Goal: Task Accomplishment & Management: Complete application form

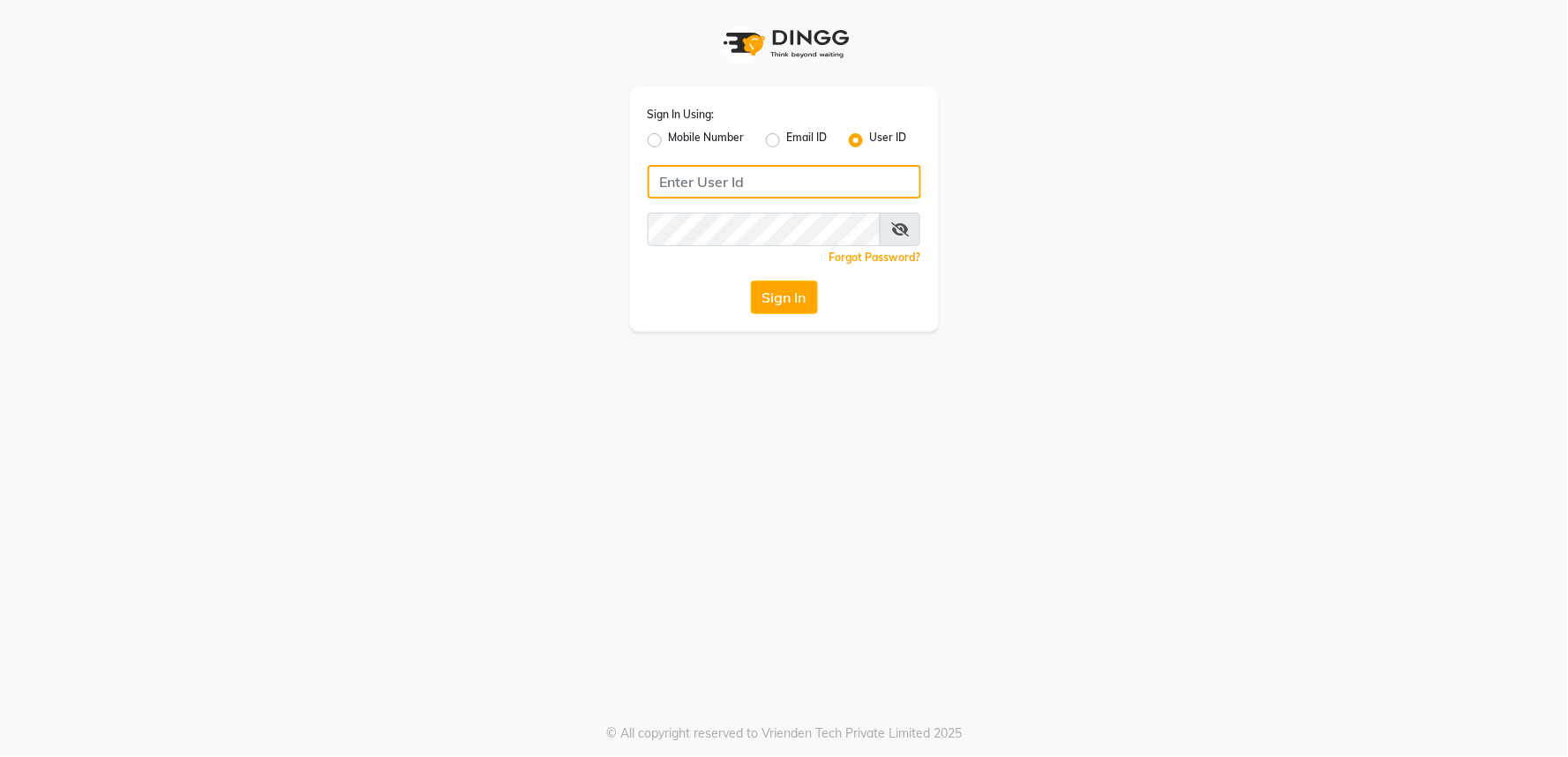
type input "v5123"
click at [903, 219] on span at bounding box center [901, 230] width 41 height 33
click at [899, 231] on icon at bounding box center [900, 230] width 18 height 15
click at [813, 309] on button "Sign In" at bounding box center [784, 298] width 67 height 33
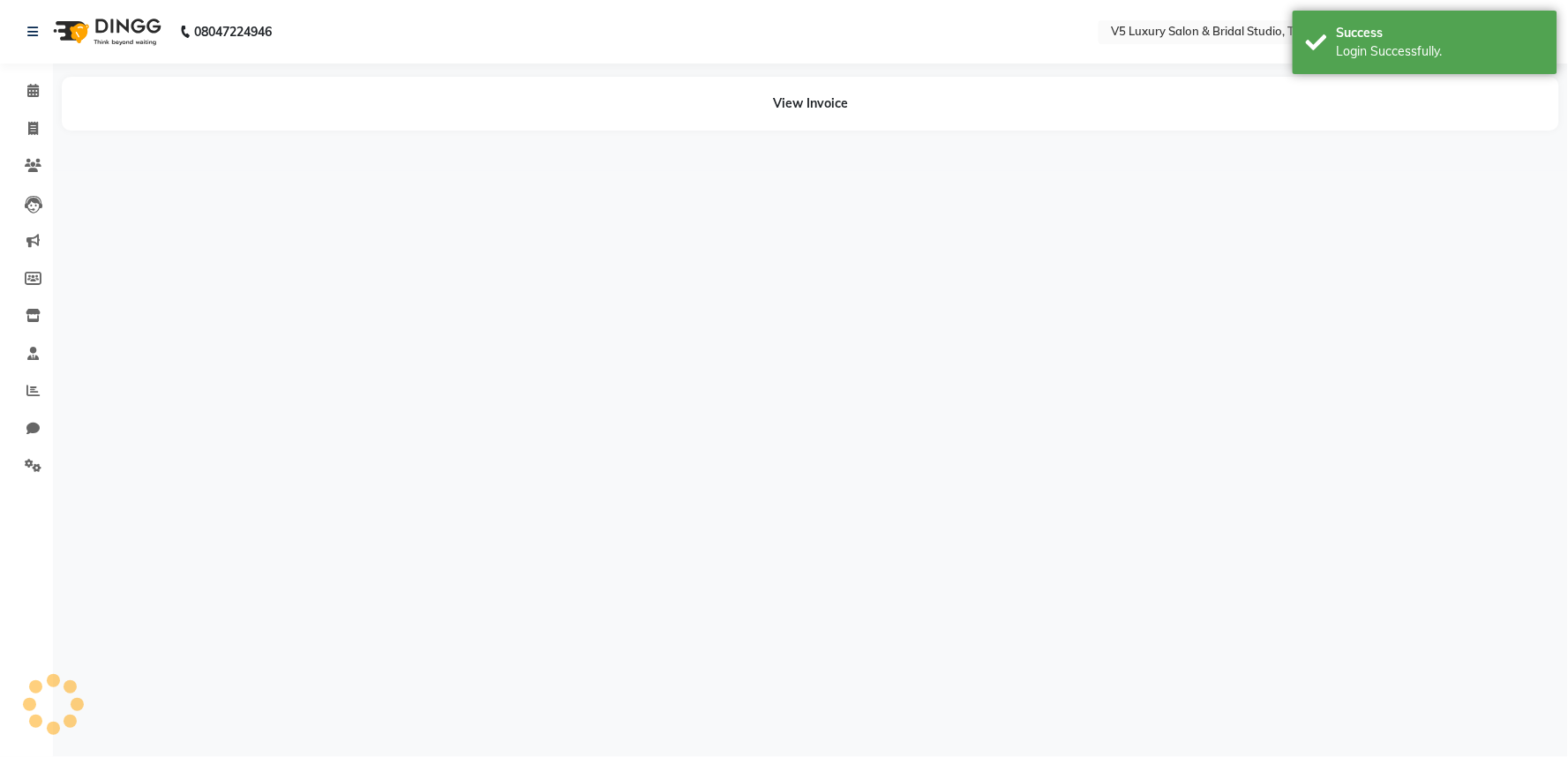
select select "en"
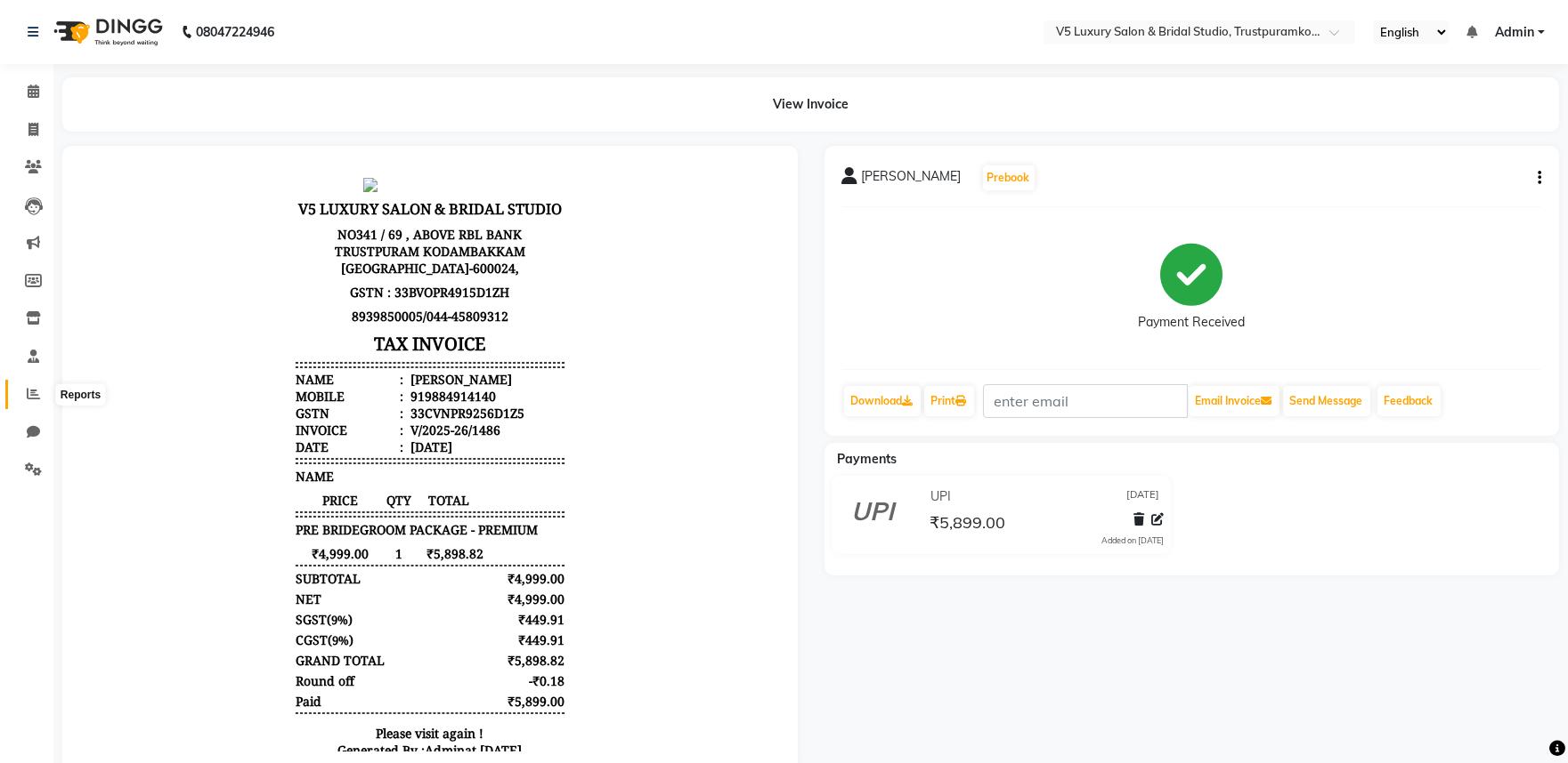
click at [29, 386] on span at bounding box center [33, 394] width 31 height 21
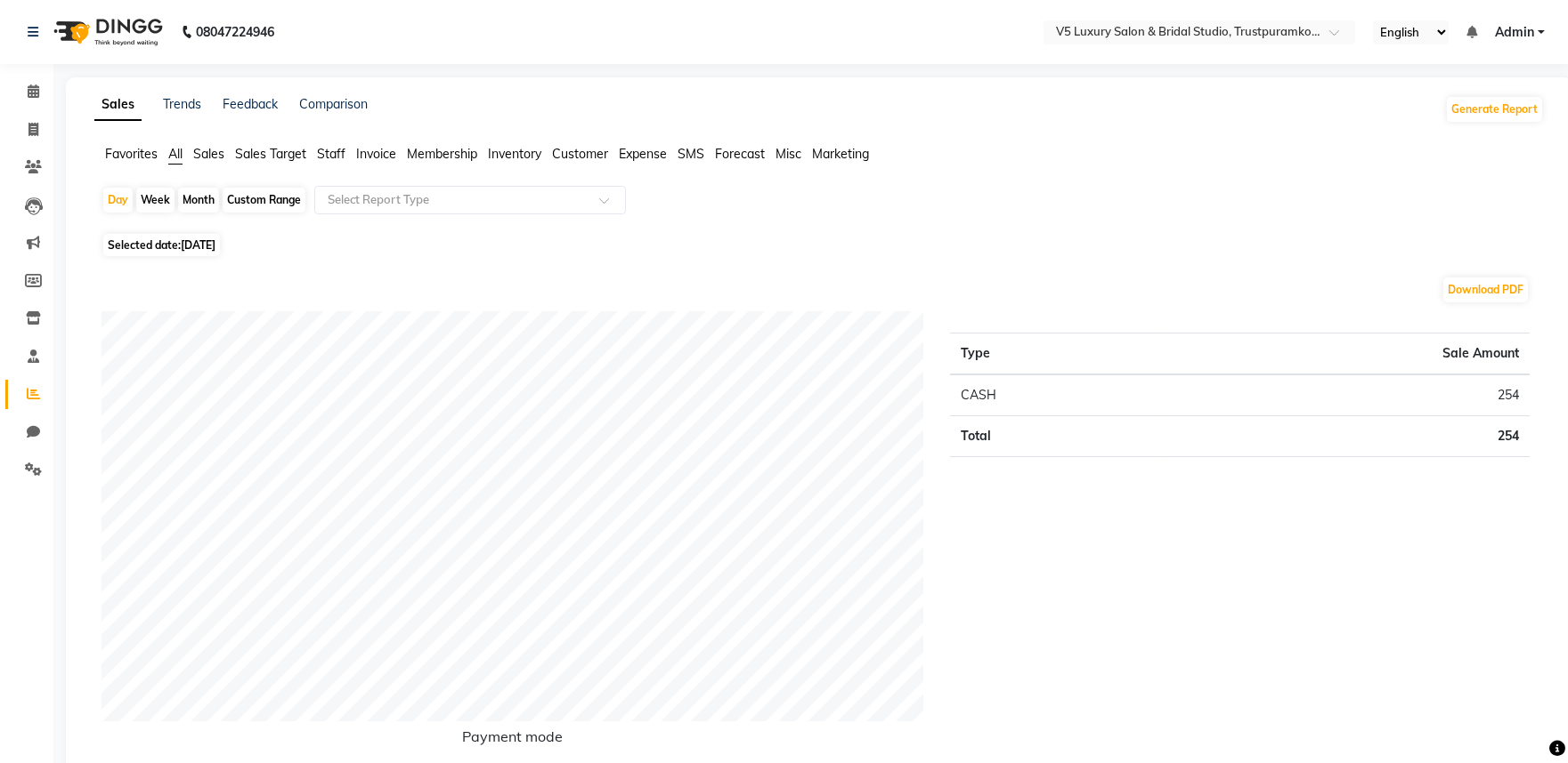
click at [224, 147] on span "Sales" at bounding box center [209, 154] width 31 height 16
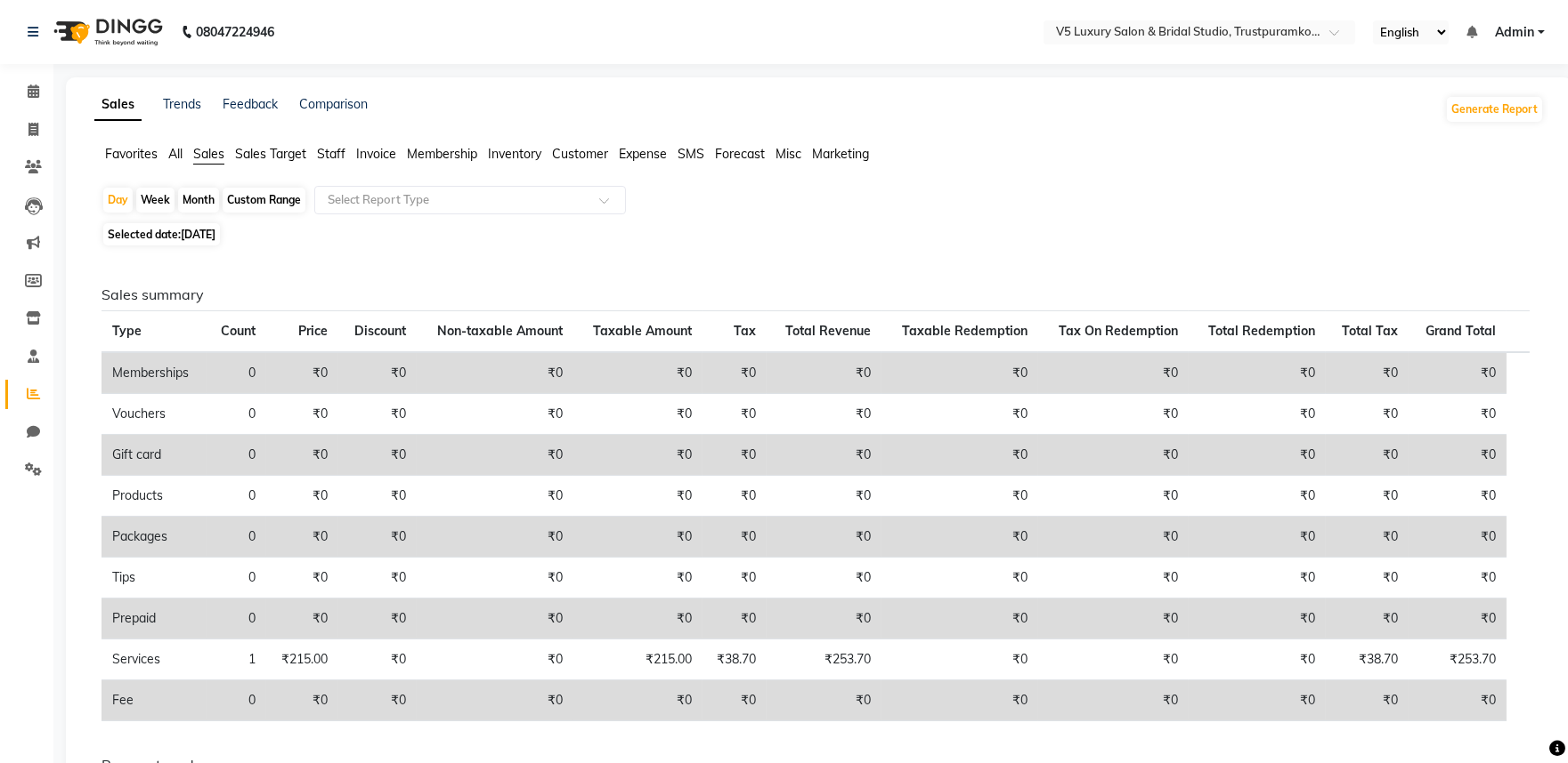
click at [259, 155] on span "Sales Target" at bounding box center [271, 154] width 72 height 16
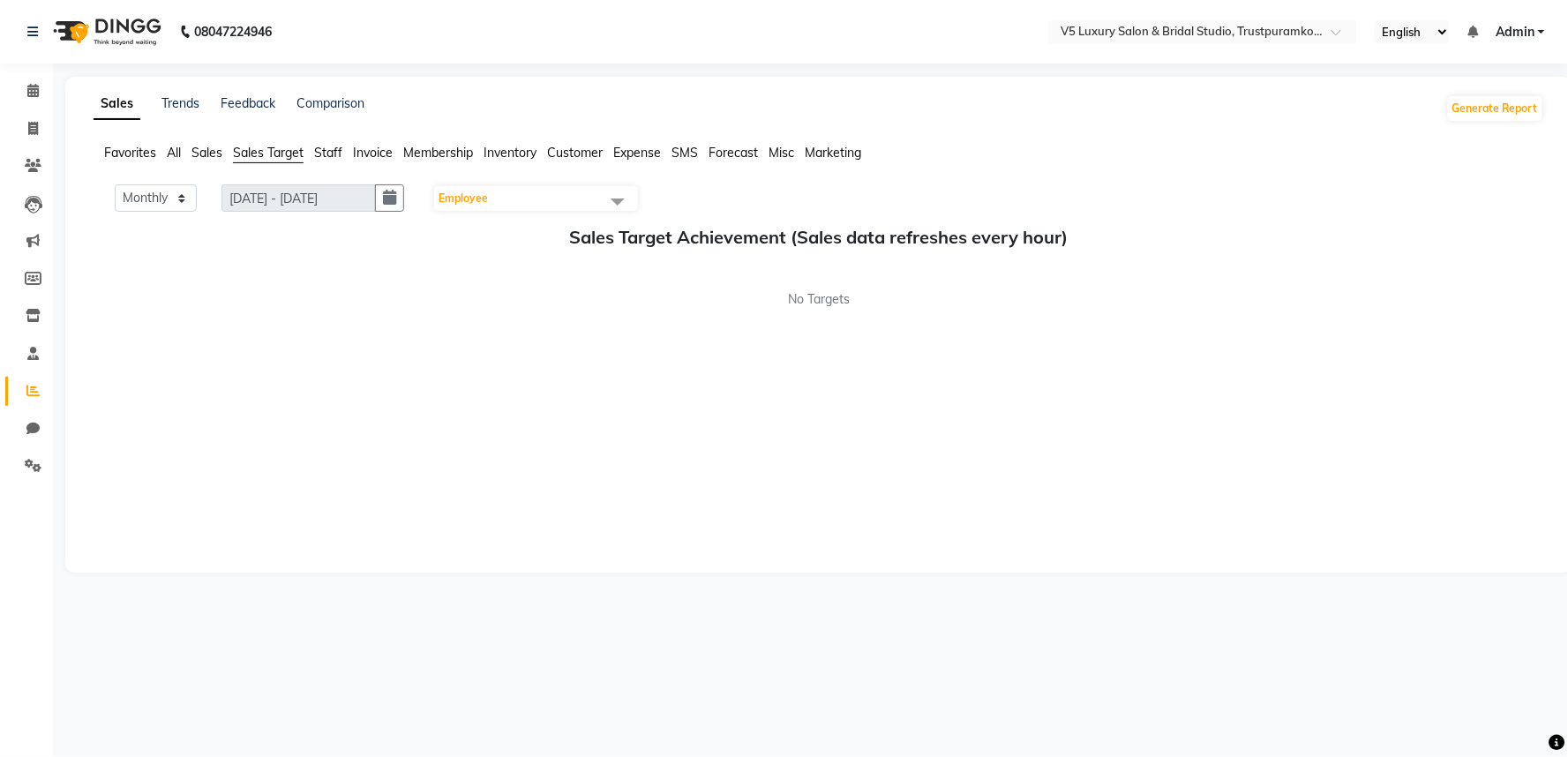
click at [329, 150] on span "Staff" at bounding box center [328, 153] width 28 height 16
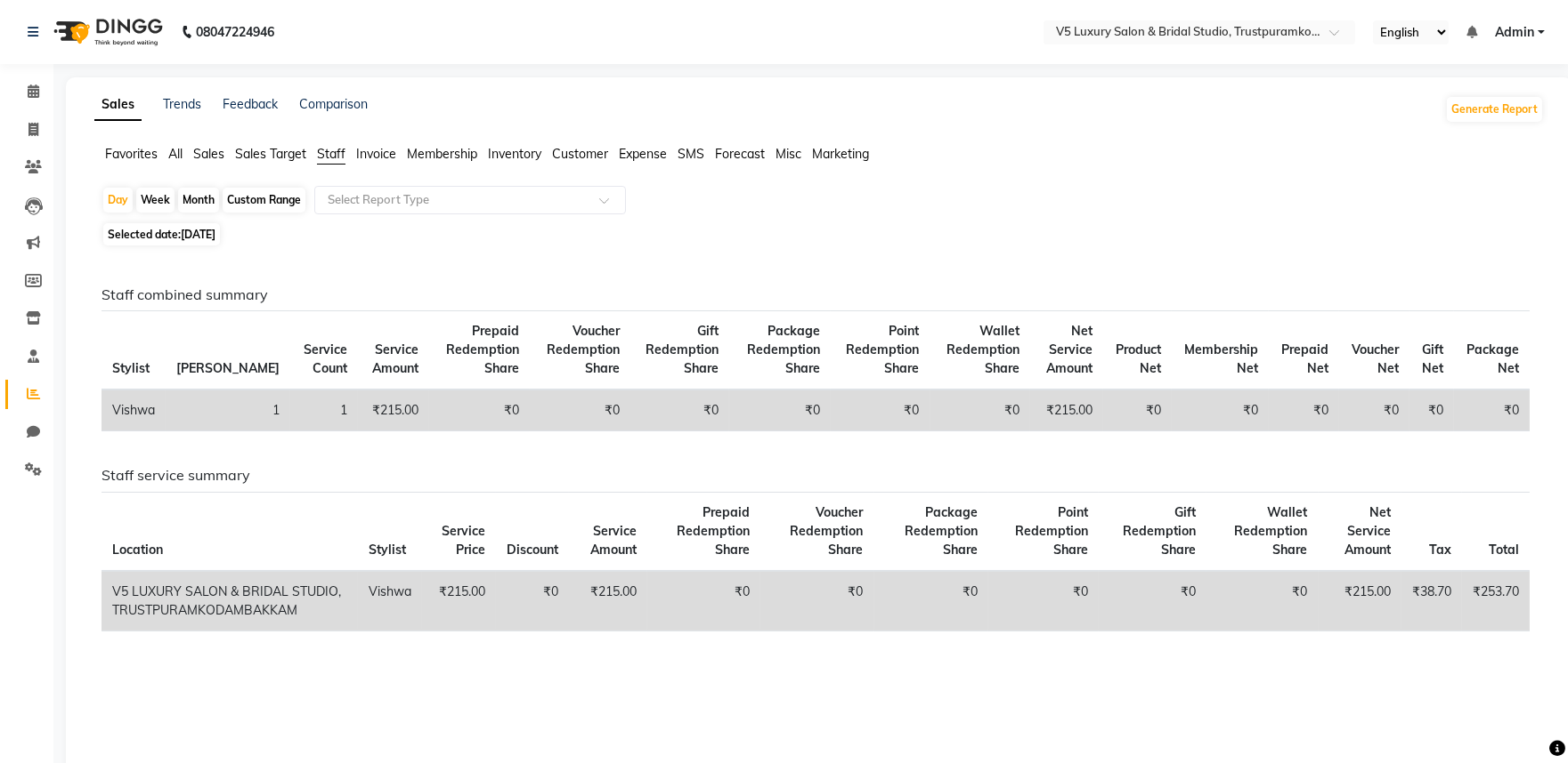
click at [218, 158] on span "Sales" at bounding box center [209, 154] width 31 height 16
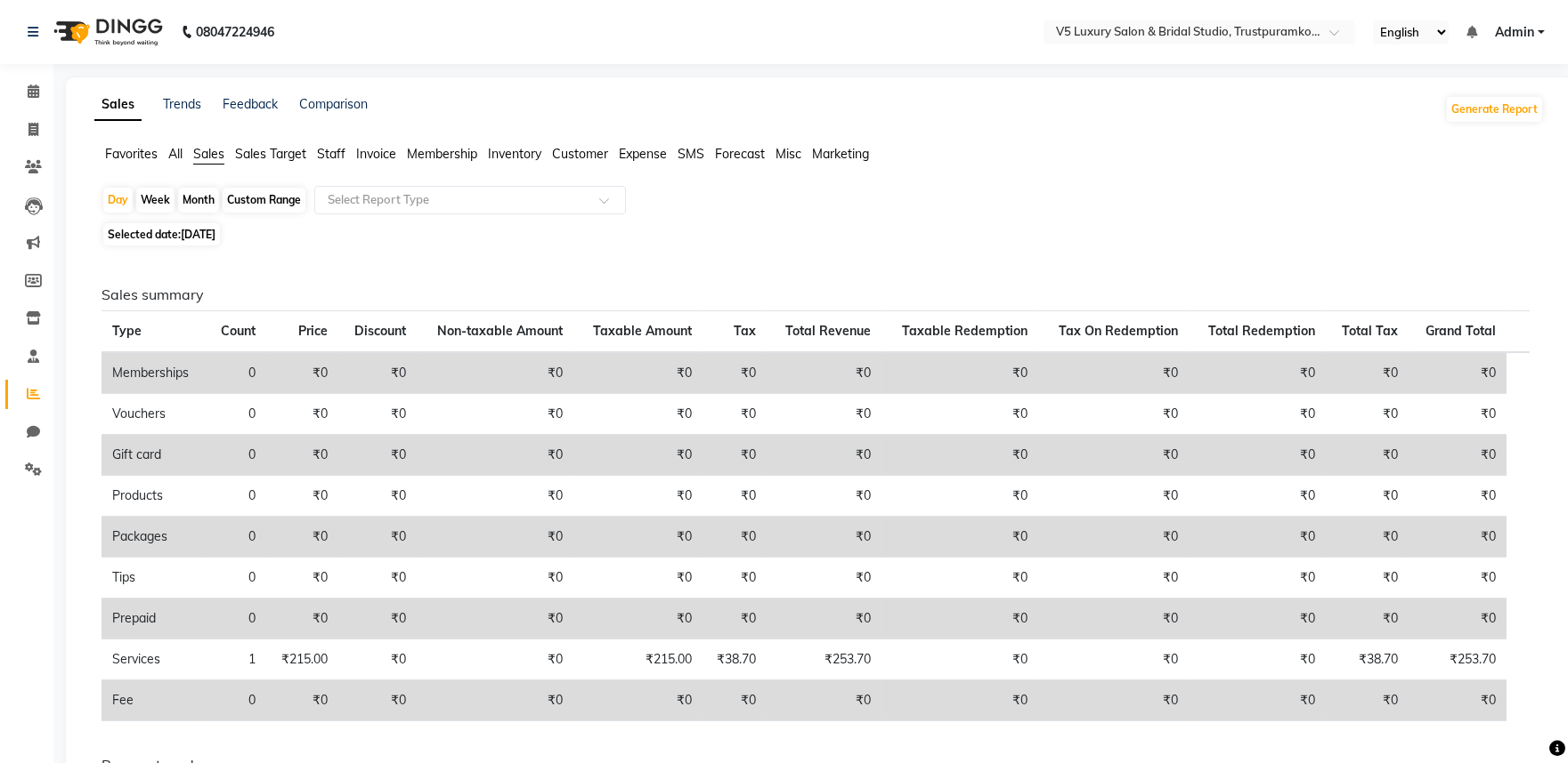
click at [173, 147] on span "All" at bounding box center [175, 154] width 15 height 16
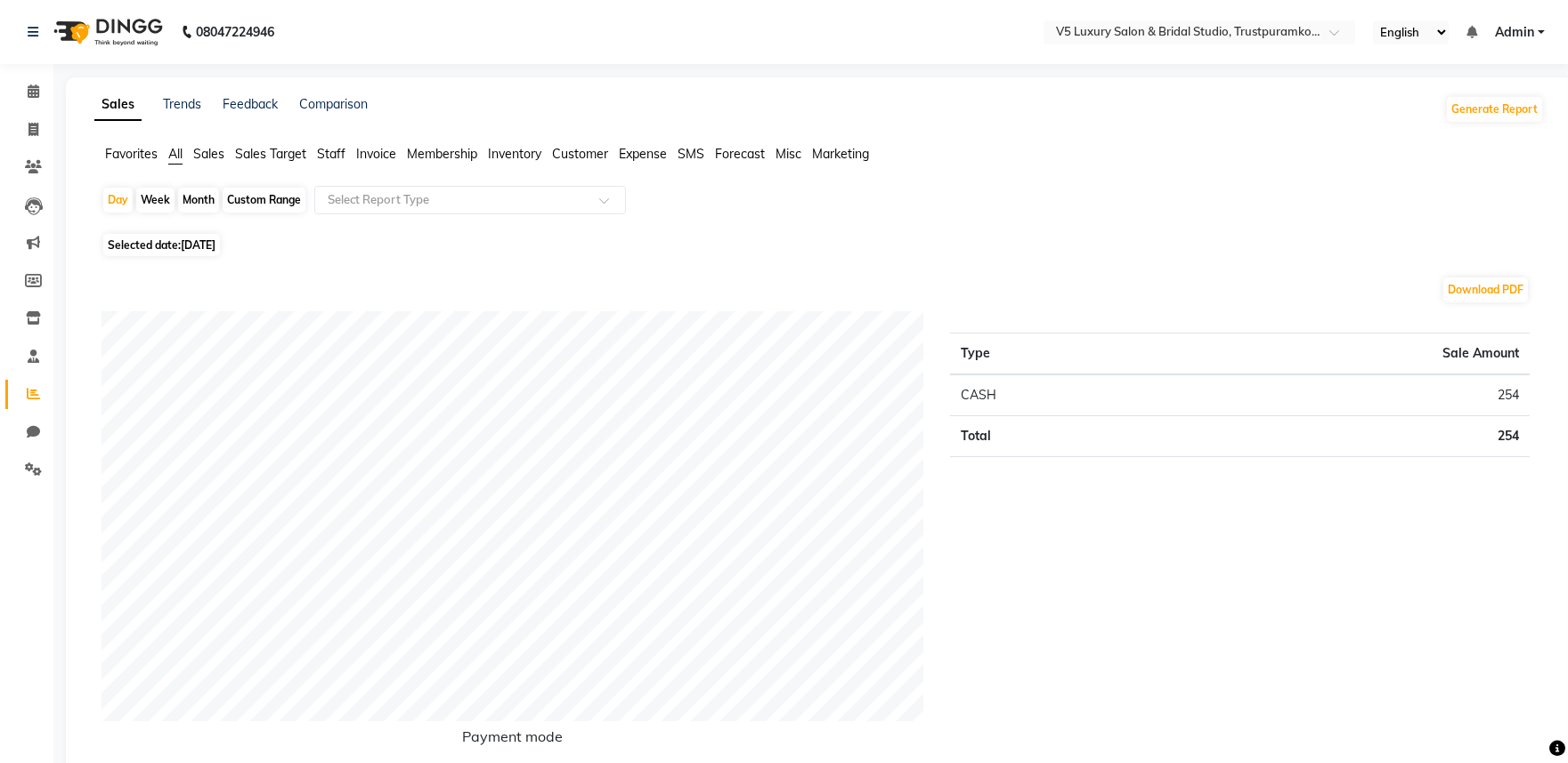
click at [200, 196] on div "Month" at bounding box center [198, 199] width 41 height 25
select select "9"
select select "2025"
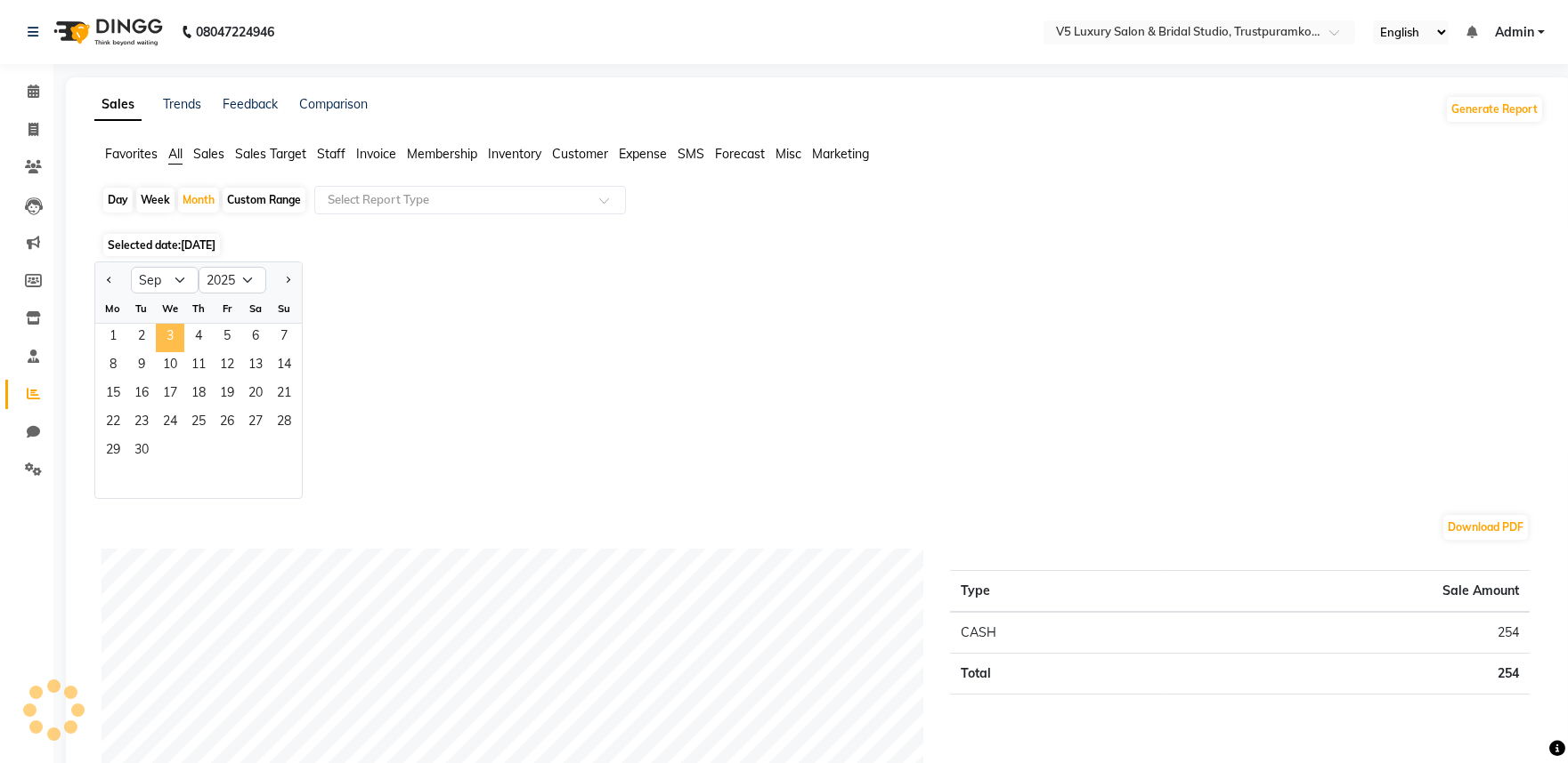
click at [178, 331] on span "3" at bounding box center [170, 337] width 28 height 28
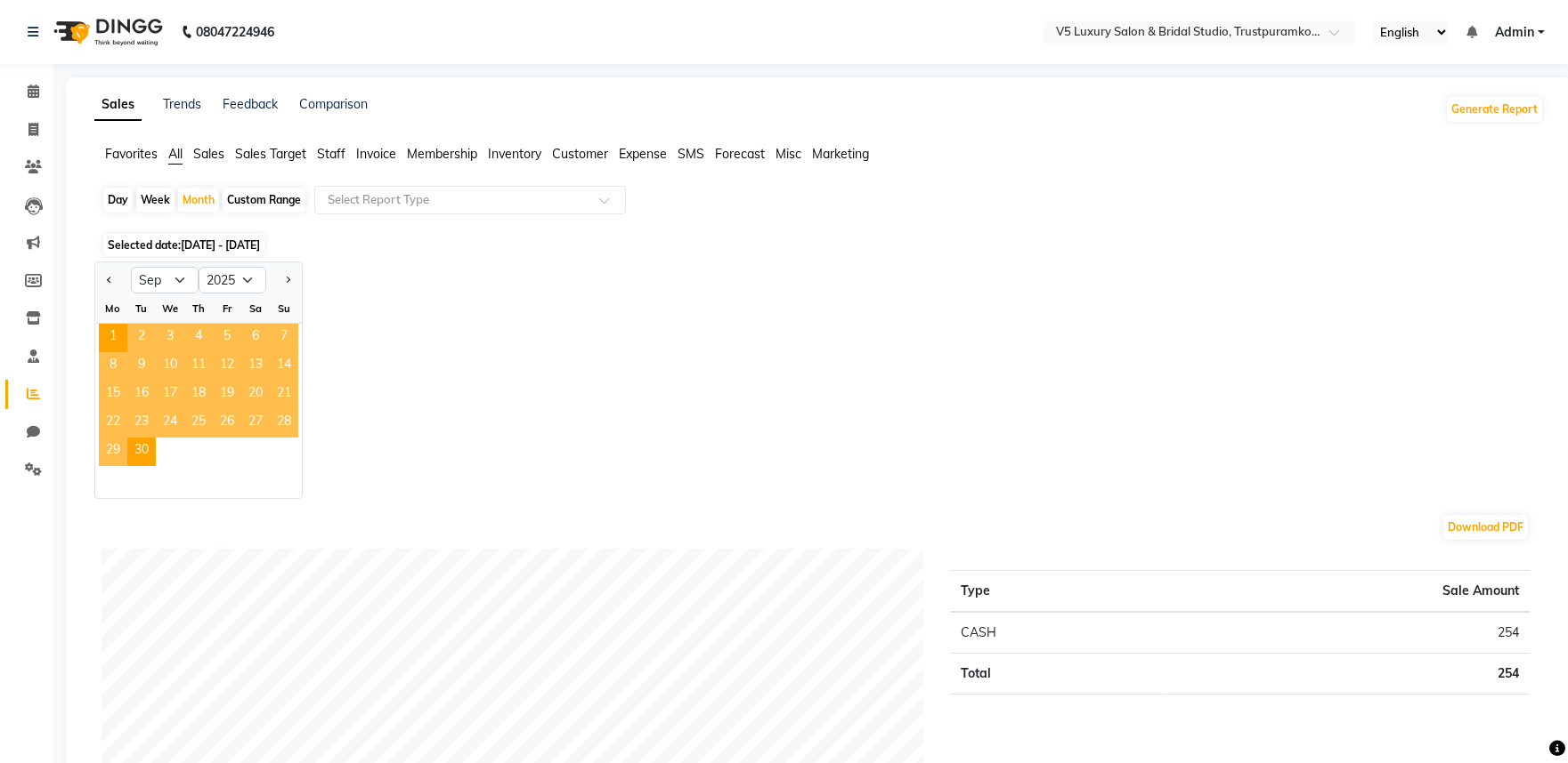
click at [165, 326] on span "3" at bounding box center [170, 337] width 28 height 28
click at [166, 327] on span "3" at bounding box center [170, 337] width 28 height 28
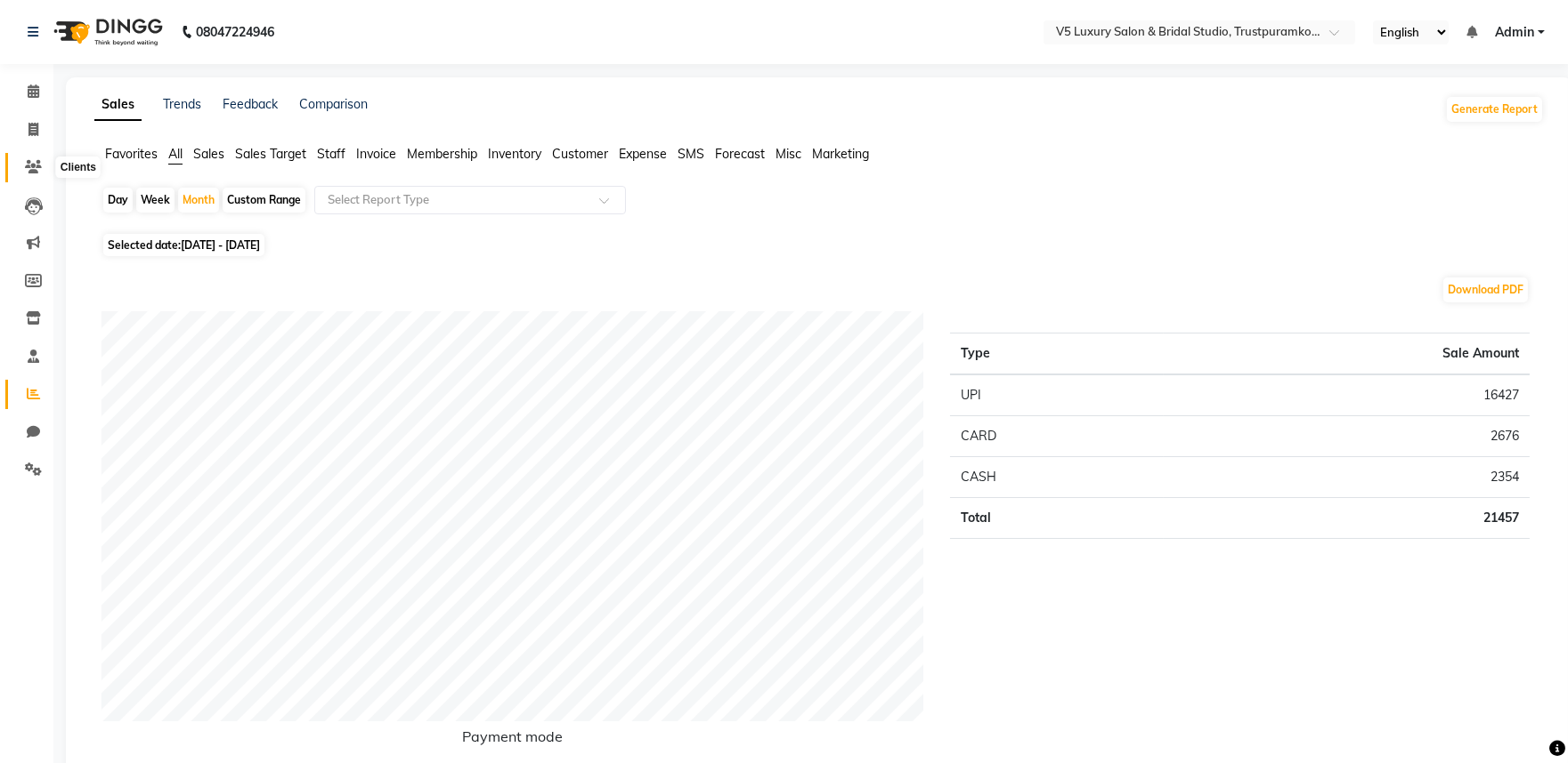
click at [37, 166] on icon at bounding box center [32, 167] width 17 height 14
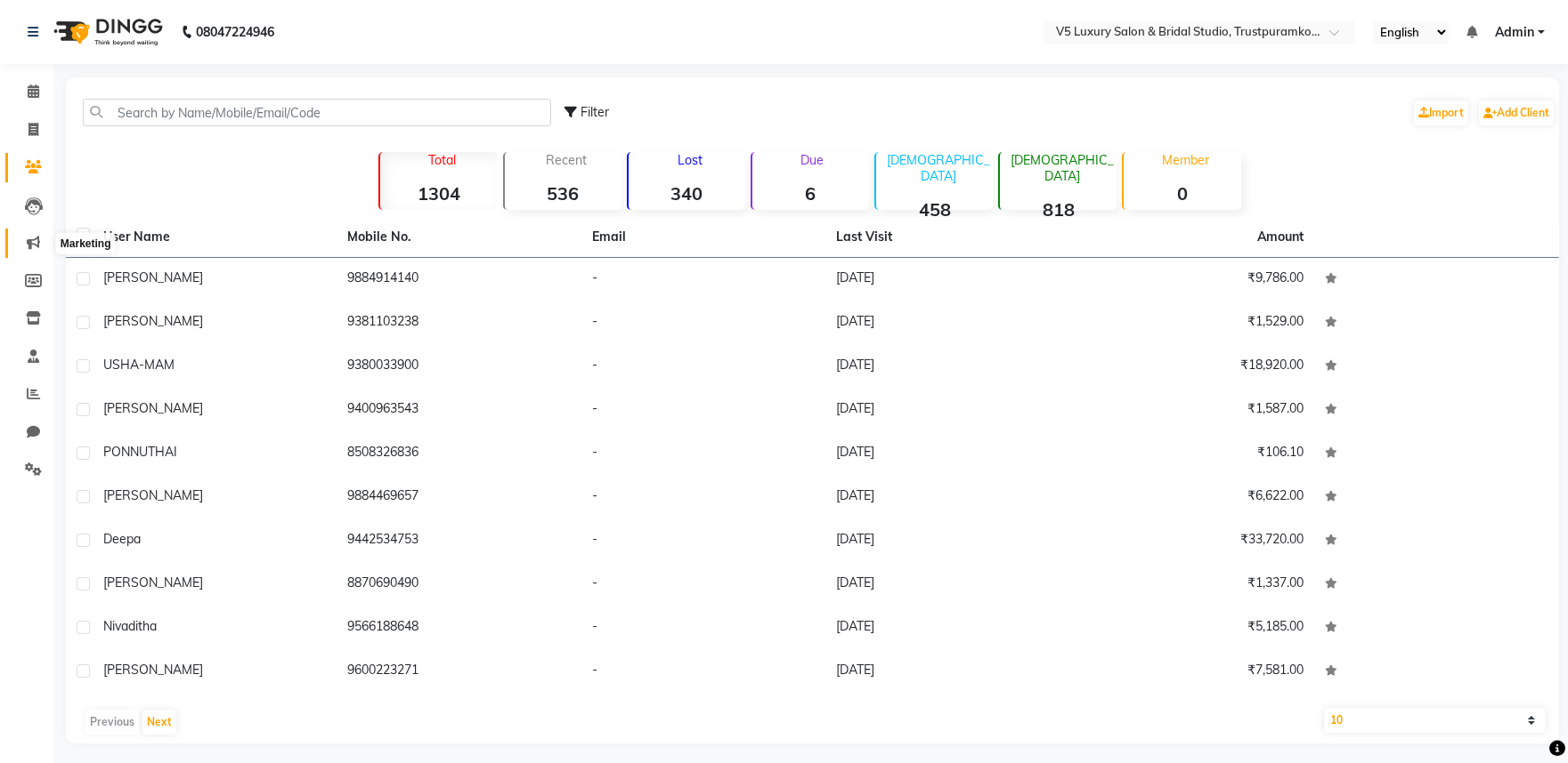
click at [38, 237] on icon at bounding box center [33, 242] width 14 height 14
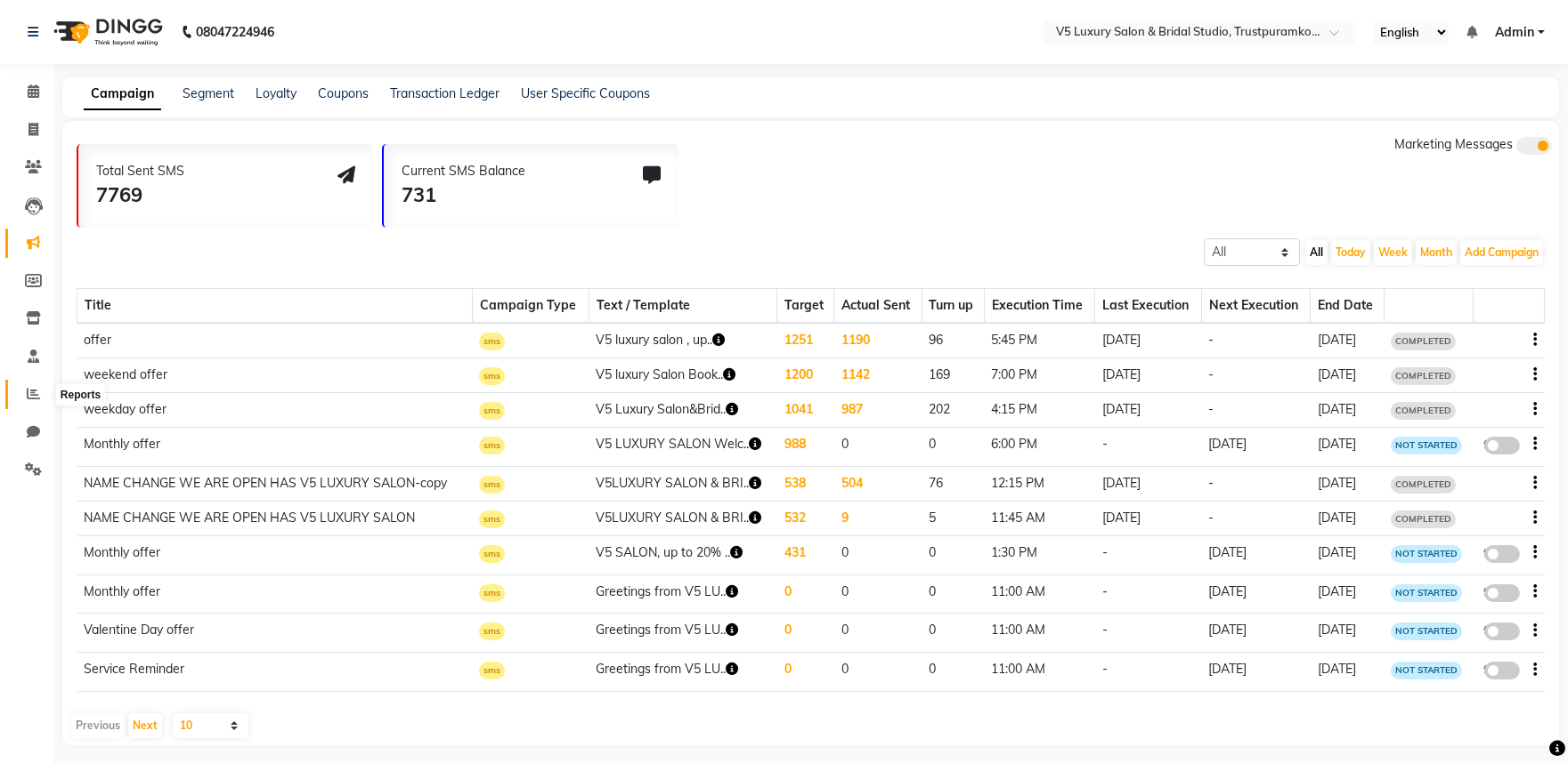
click at [35, 396] on icon at bounding box center [33, 394] width 14 height 14
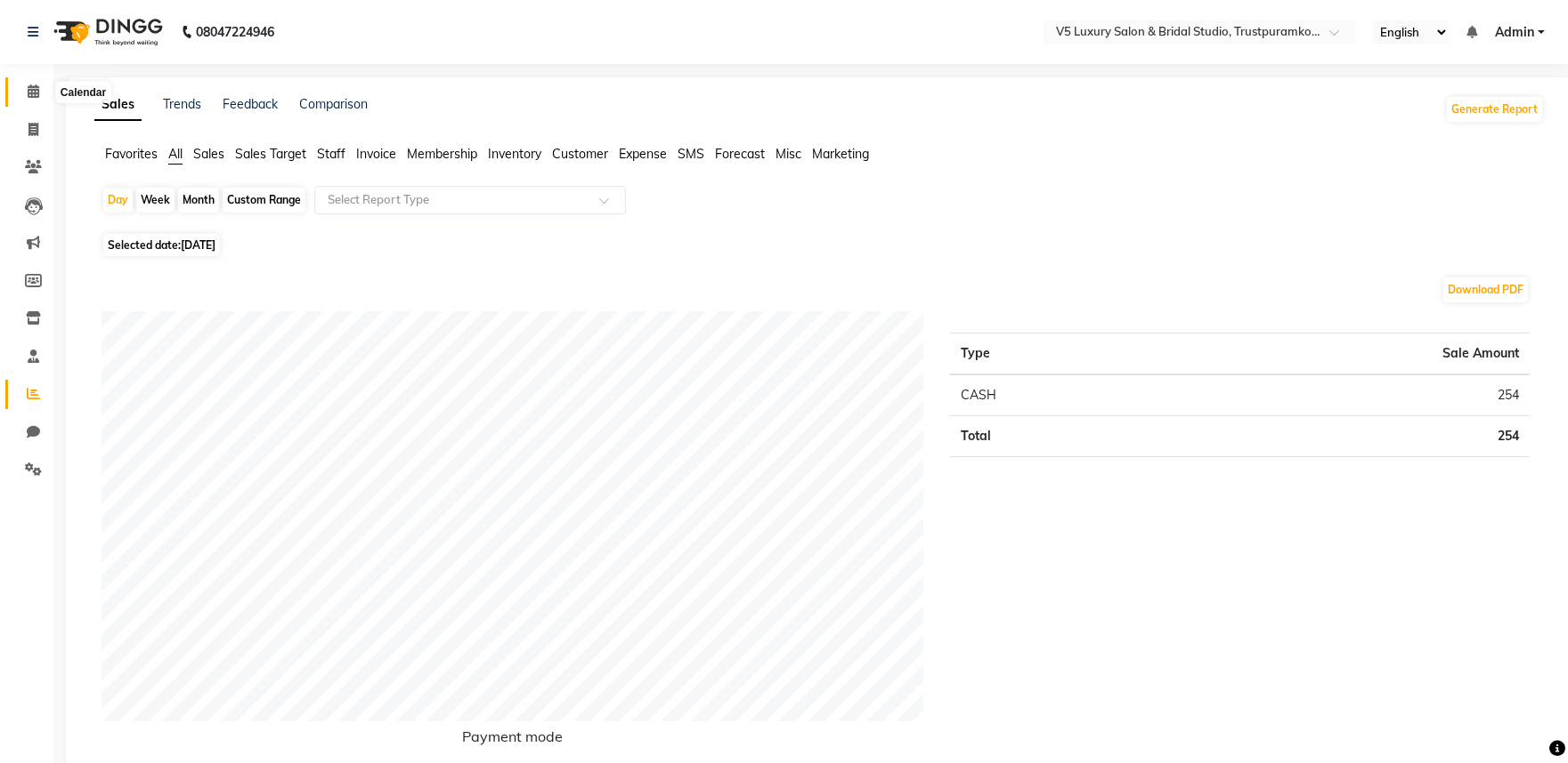
click at [36, 94] on icon at bounding box center [33, 91] width 12 height 14
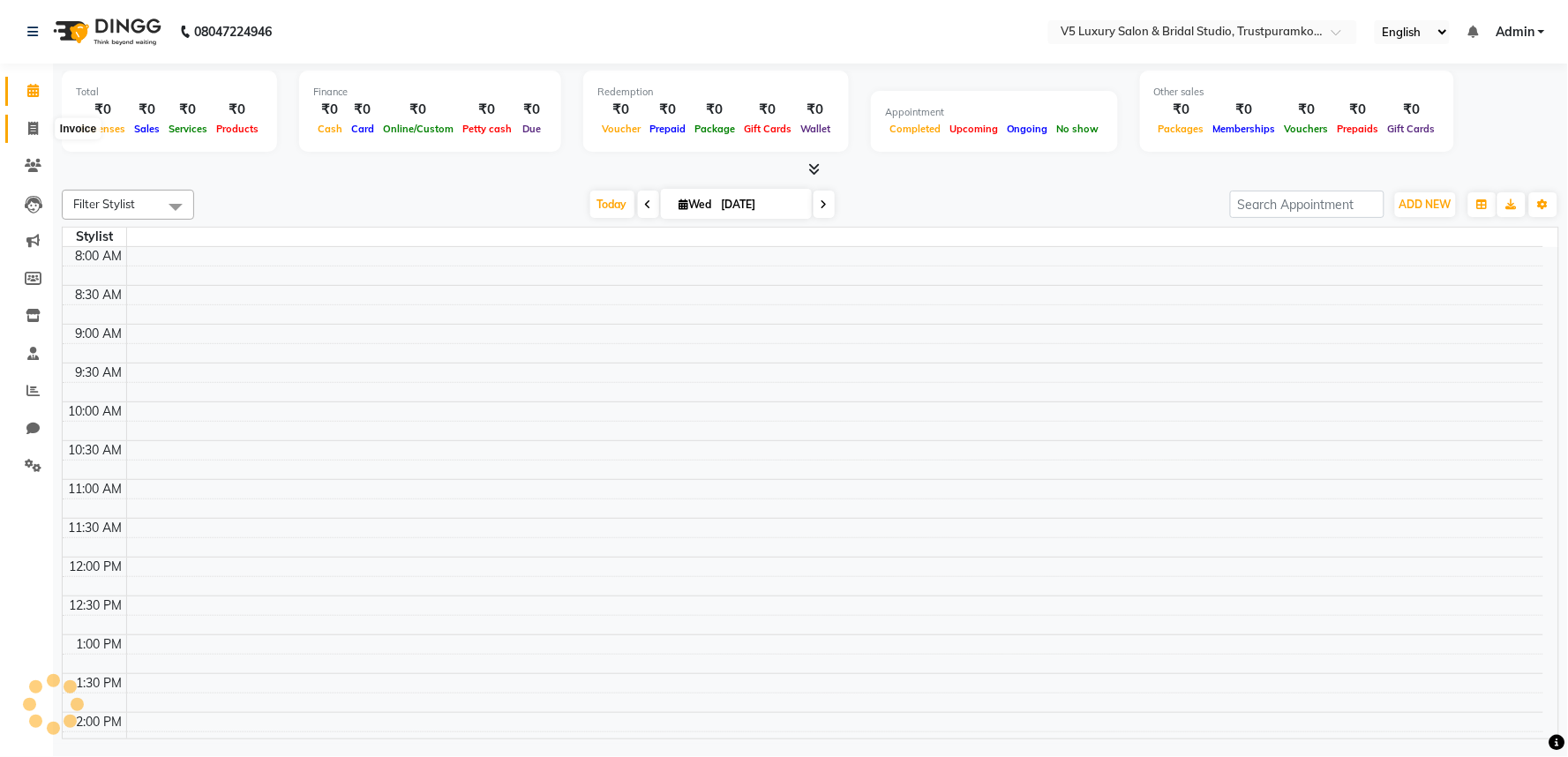
click at [29, 126] on icon at bounding box center [33, 128] width 10 height 14
select select "service"
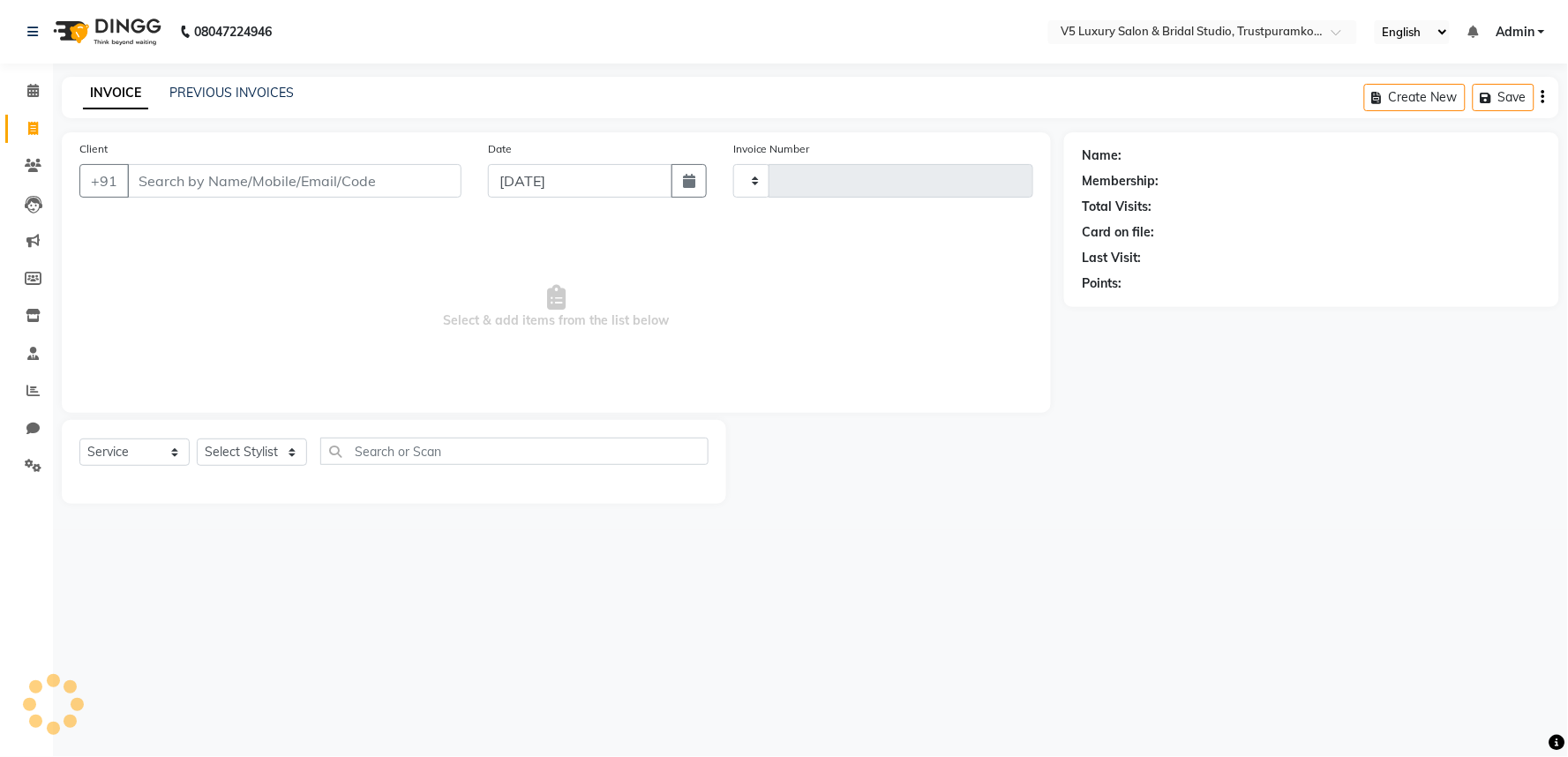
click at [376, 176] on input "Client" at bounding box center [295, 181] width 335 height 33
type input "1487"
select select "7993"
click at [160, 186] on input "Client" at bounding box center [295, 181] width 335 height 33
click at [382, 195] on input "Client" at bounding box center [295, 181] width 335 height 33
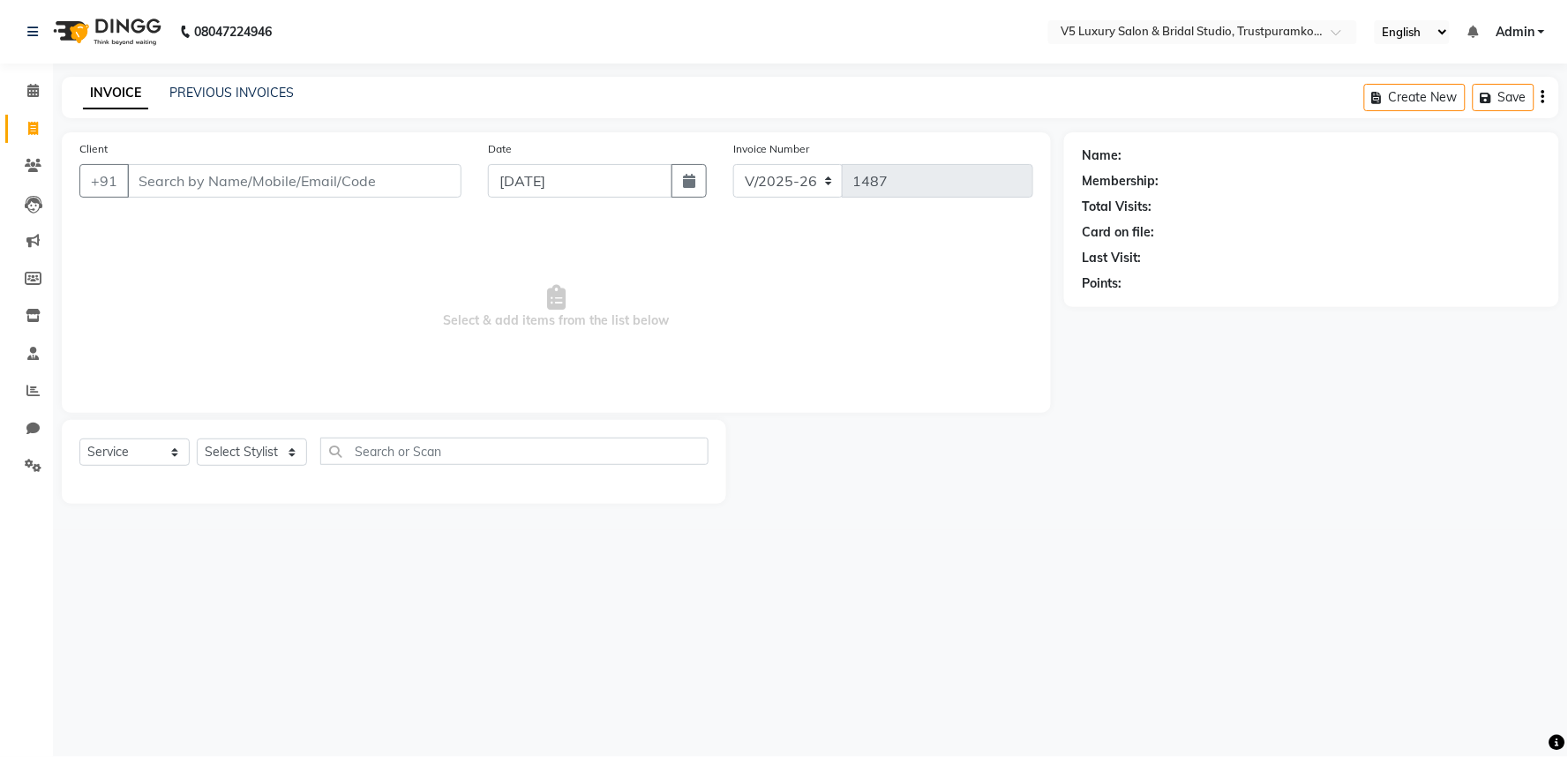
click at [19, 110] on li "Invoice" at bounding box center [26, 128] width 53 height 38
click at [35, 135] on icon at bounding box center [33, 128] width 10 height 14
select select "service"
type input "1487"
select select "7993"
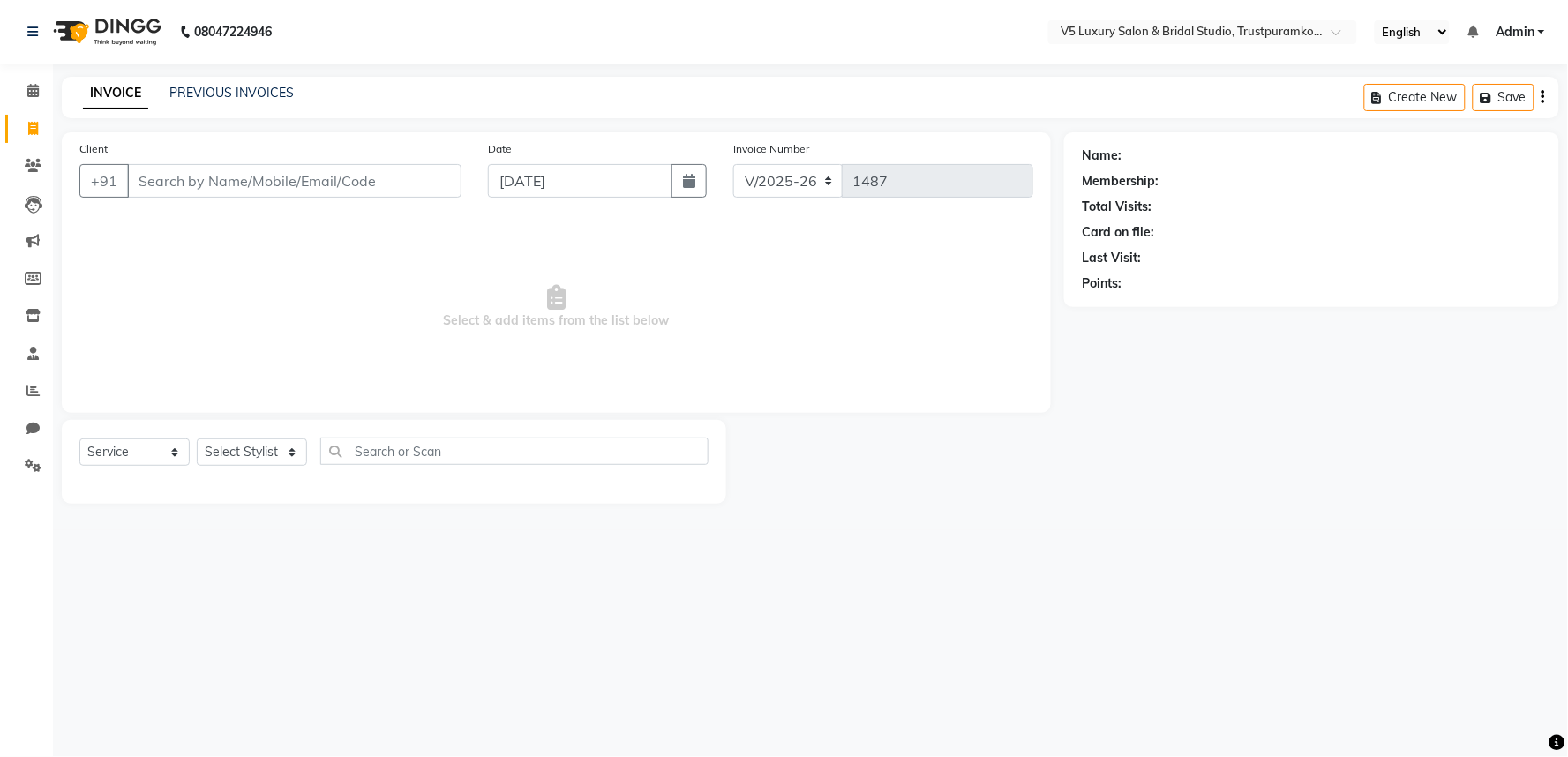
click at [410, 186] on input "Client" at bounding box center [295, 181] width 335 height 33
click at [38, 30] on link at bounding box center [36, 31] width 18 height 50
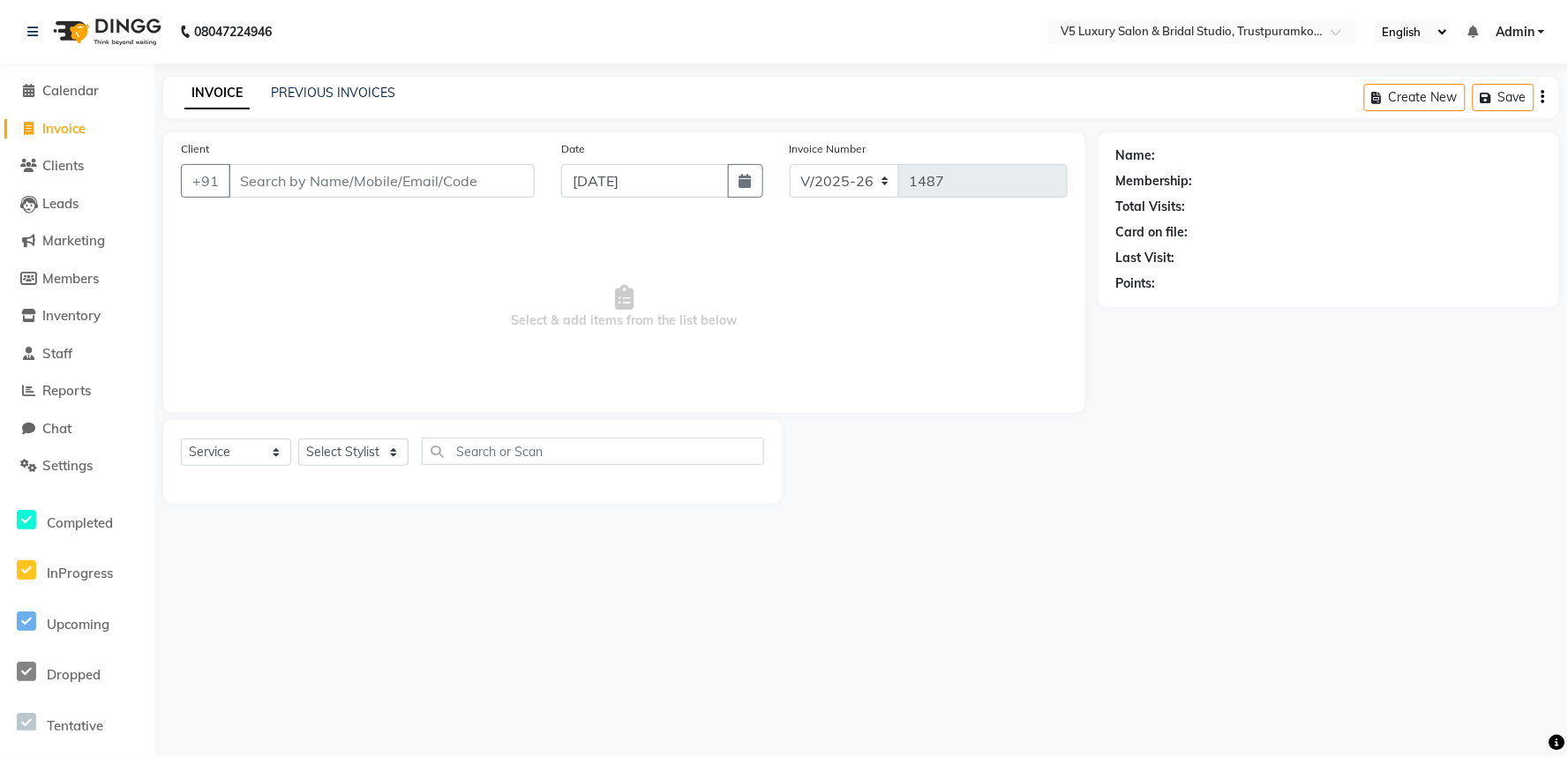
click at [222, 84] on link "INVOICE" at bounding box center [217, 93] width 65 height 32
click at [305, 87] on link "PREVIOUS INVOICES" at bounding box center [334, 92] width 125 height 16
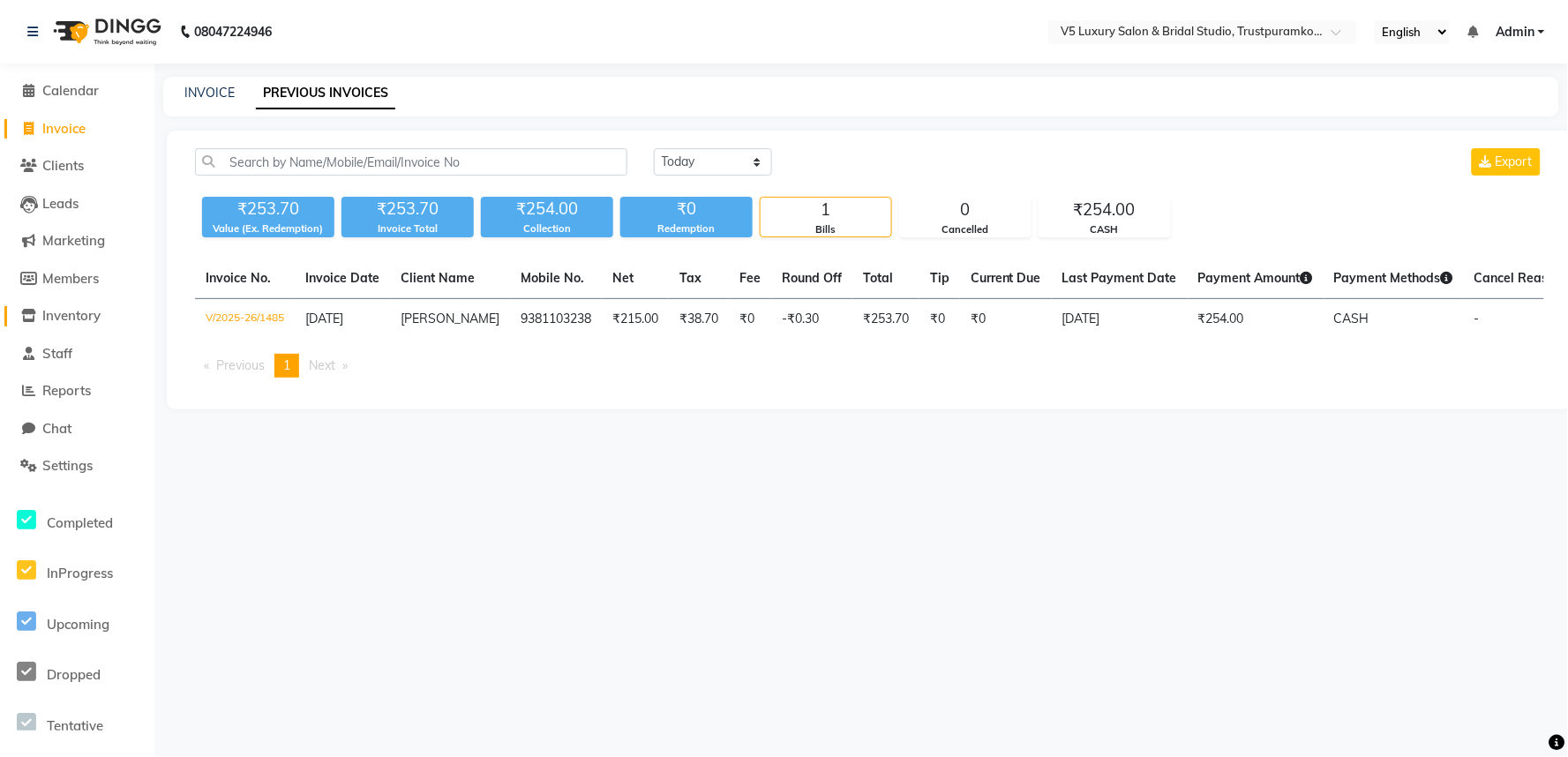
click at [75, 319] on span "Inventory" at bounding box center [72, 315] width 58 height 17
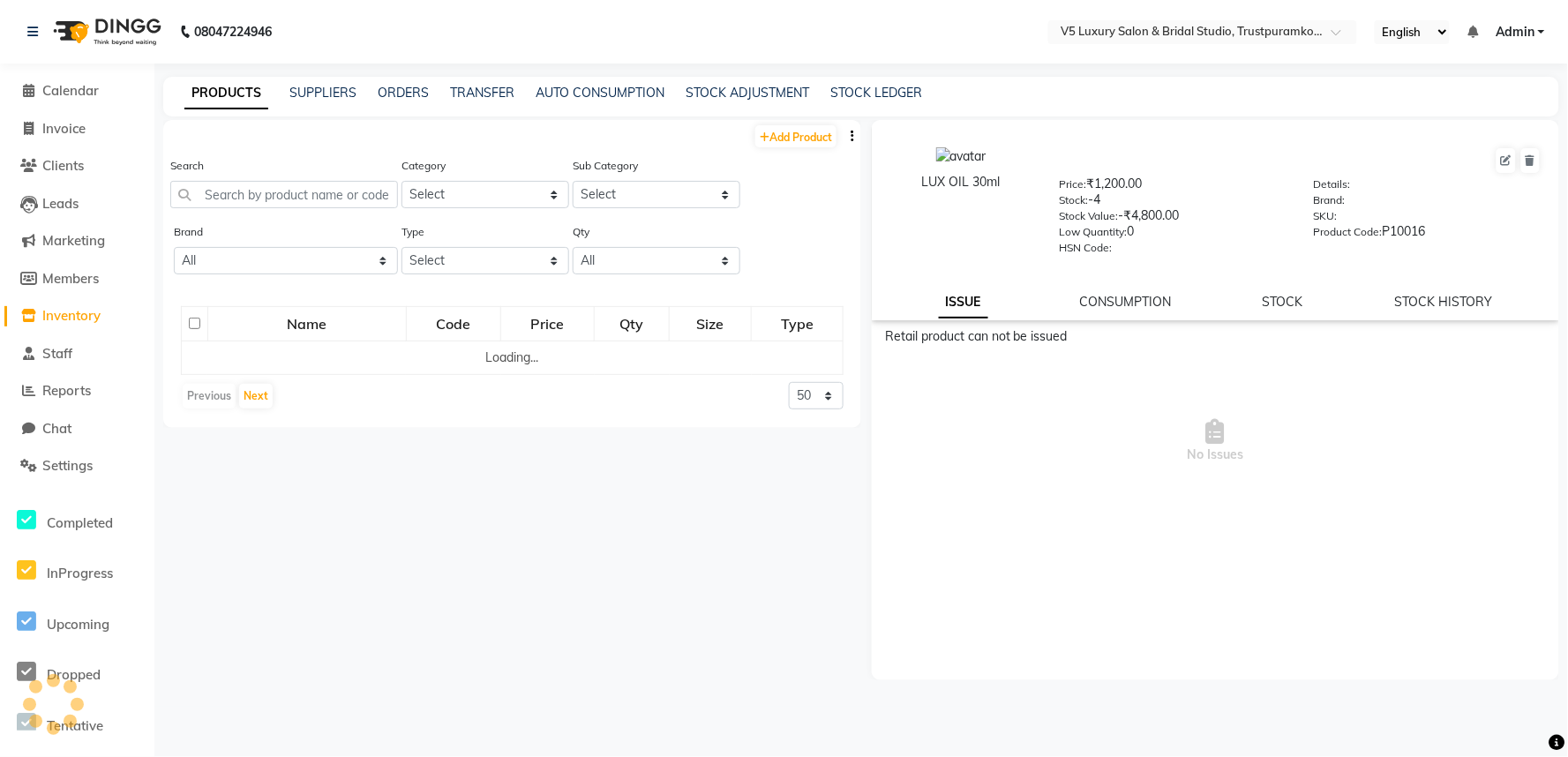
click at [89, 289] on li "Members" at bounding box center [77, 279] width 155 height 38
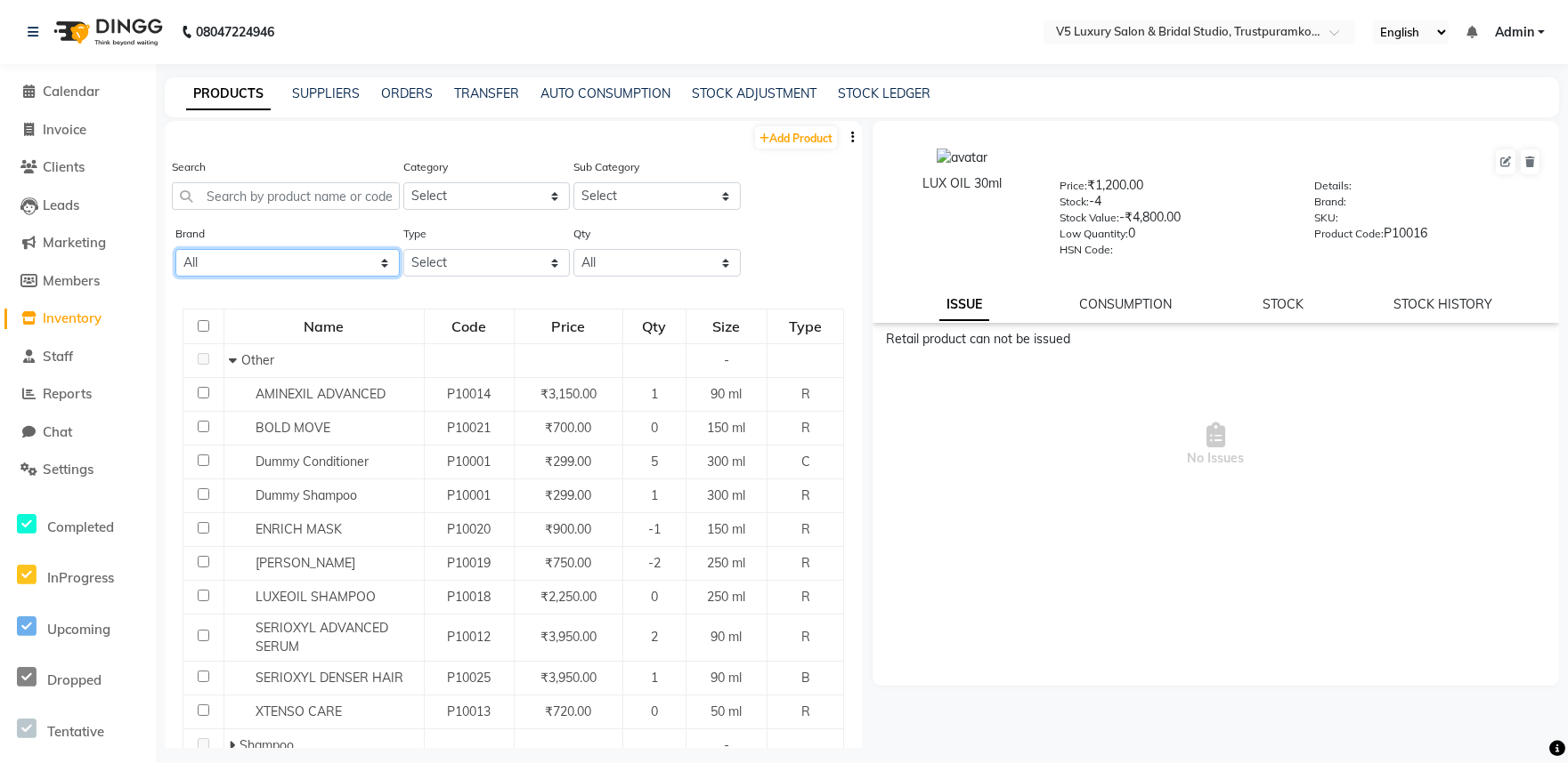
click at [211, 269] on select "All Amazon Series De Fabulous Loreal Qod Reviver Schwarzkopf Wella Wow" at bounding box center [287, 263] width 225 height 27
click at [160, 66] on div "08047224946 Select Location × V5 Luxury Salon & Bridal Studio, Trustpuramkodamb…" at bounding box center [784, 387] width 1568 height 775
click at [63, 125] on span "Invoice" at bounding box center [65, 128] width 43 height 17
select select "service"
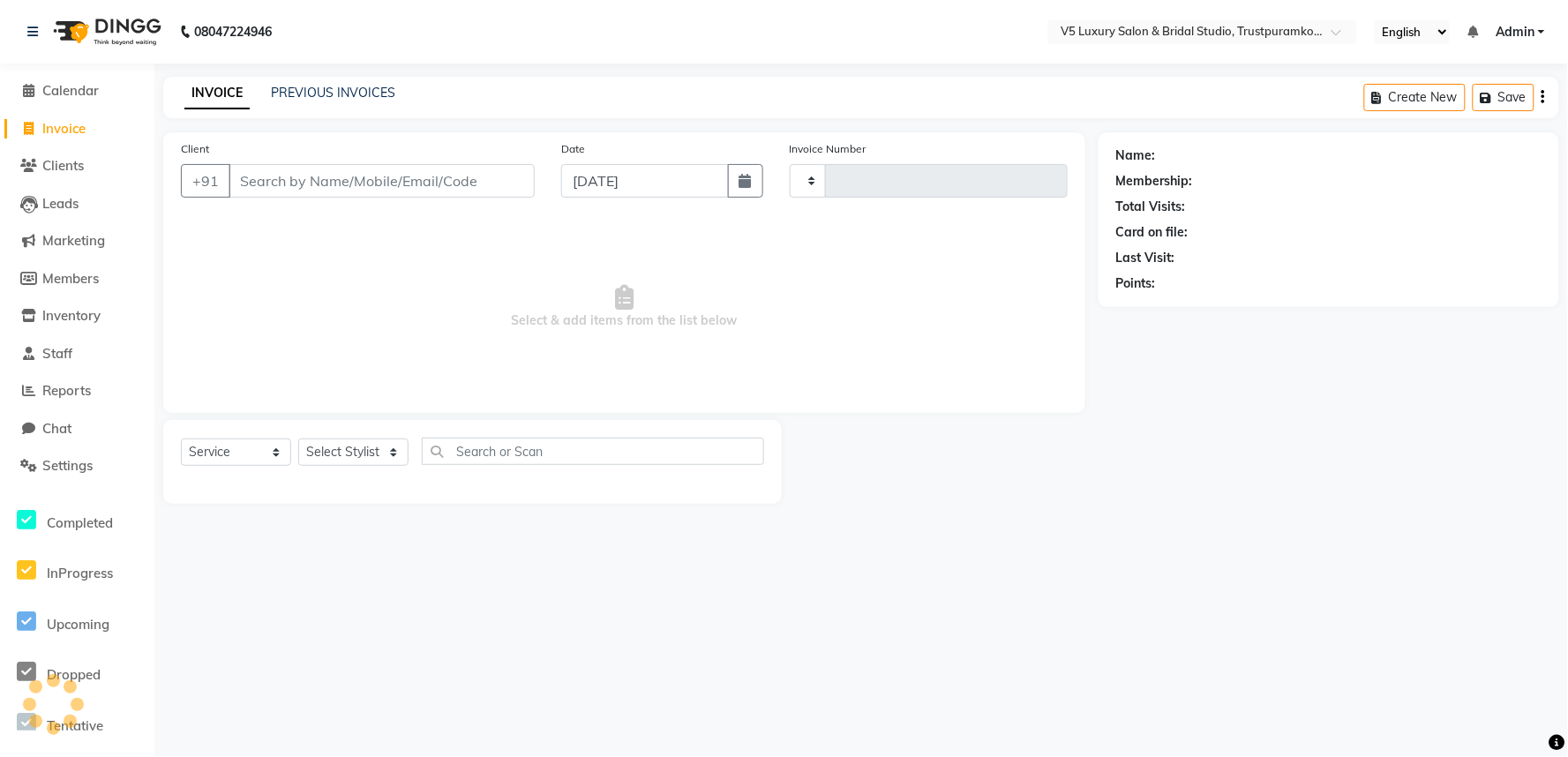
type input "1487"
select select "7993"
click at [337, 177] on input "Client" at bounding box center [381, 181] width 306 height 33
click at [409, 179] on input "Client" at bounding box center [381, 181] width 306 height 33
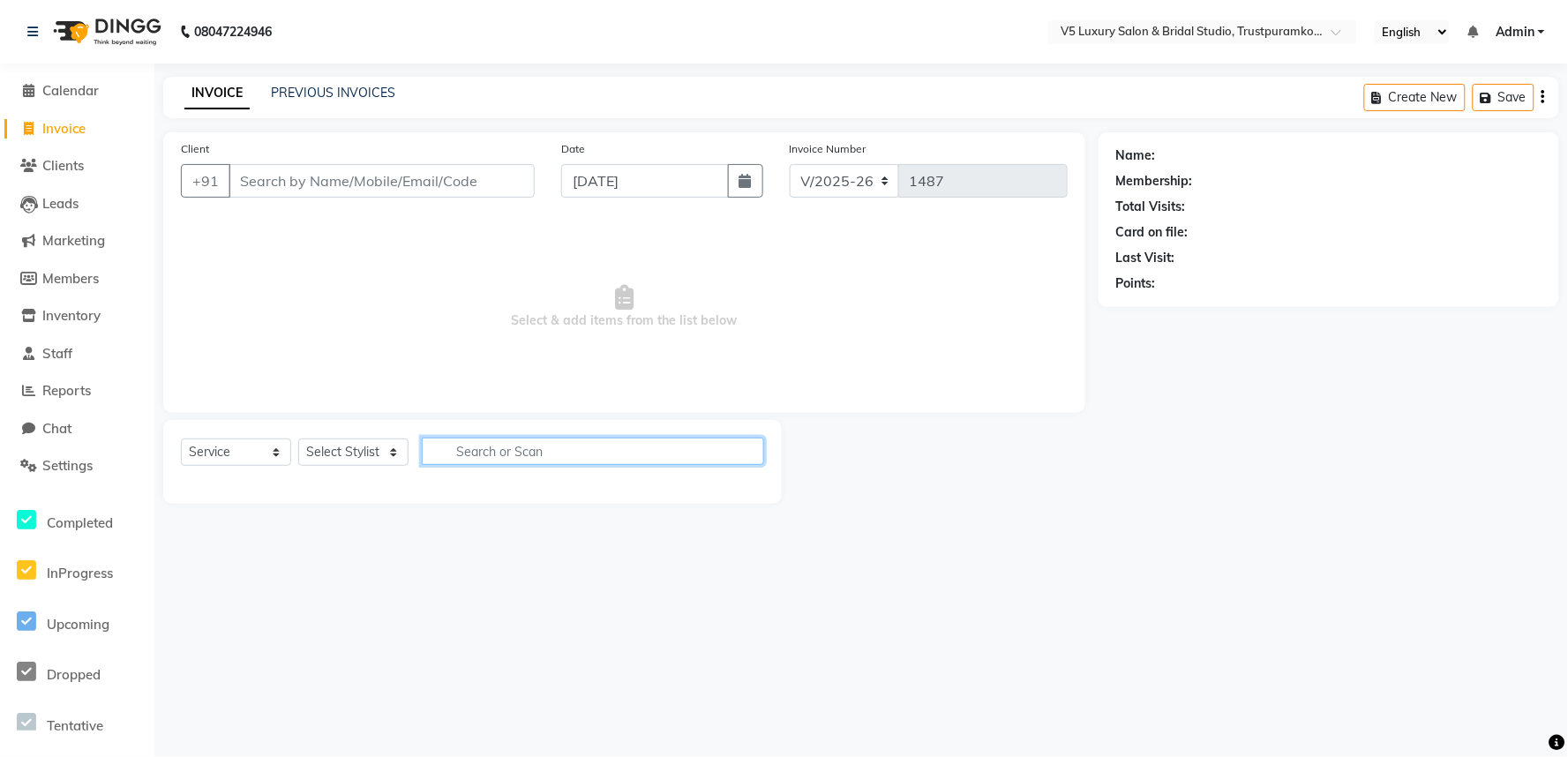
click at [533, 445] on input "text" at bounding box center [593, 451] width 342 height 27
click at [368, 452] on select "Select Stylist [PERSON_NAME] [PERSON_NAME] [DATE] [PERSON_NAME]" at bounding box center [353, 452] width 110 height 27
select select "79377"
click at [299, 440] on select "Select Stylist [PERSON_NAME] [PERSON_NAME] [DATE] [PERSON_NAME]" at bounding box center [353, 452] width 110 height 27
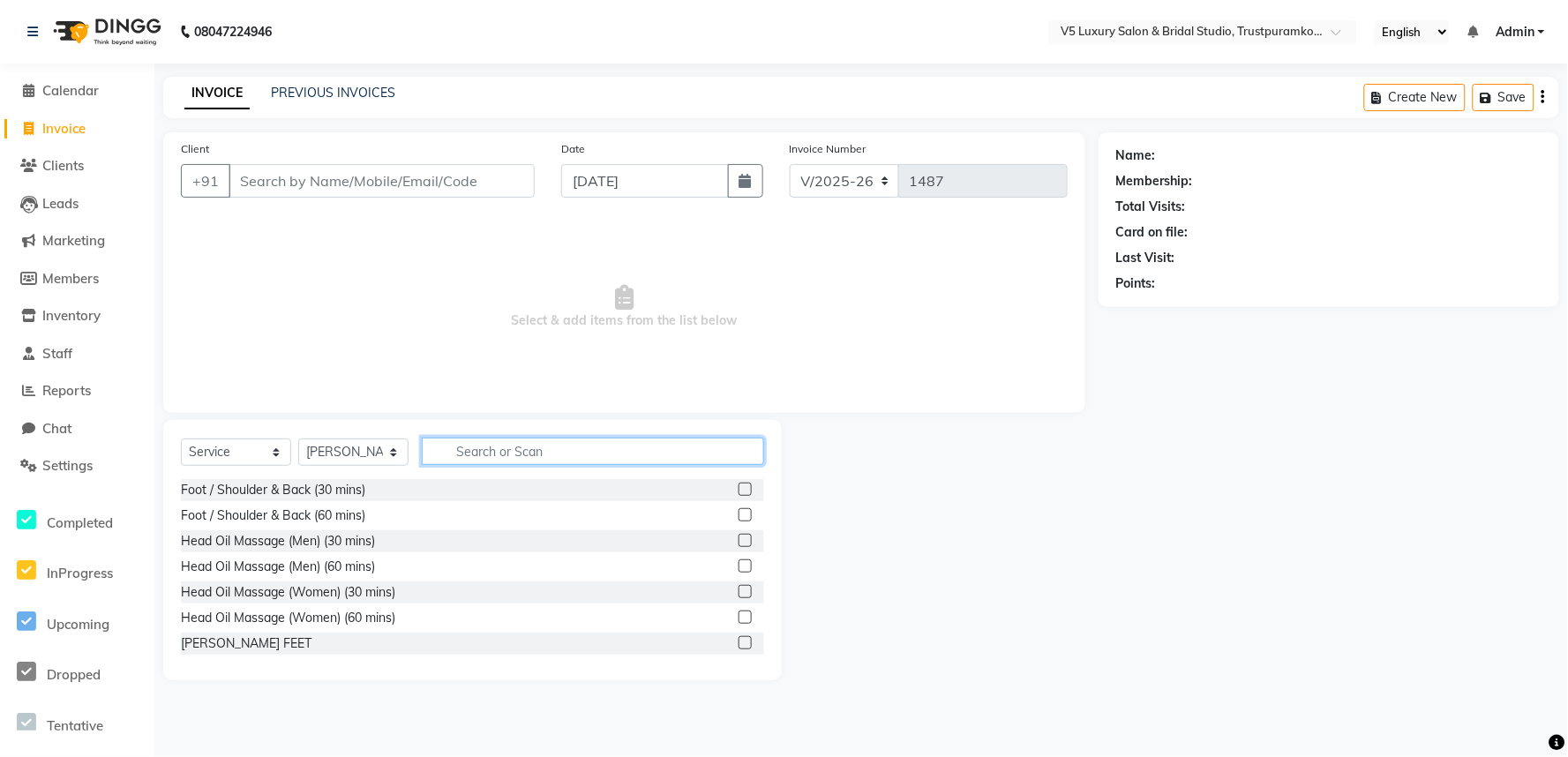
click at [506, 454] on input "text" at bounding box center [593, 451] width 342 height 27
click at [230, 635] on div "[PERSON_NAME] FEET" at bounding box center [246, 643] width 130 height 18
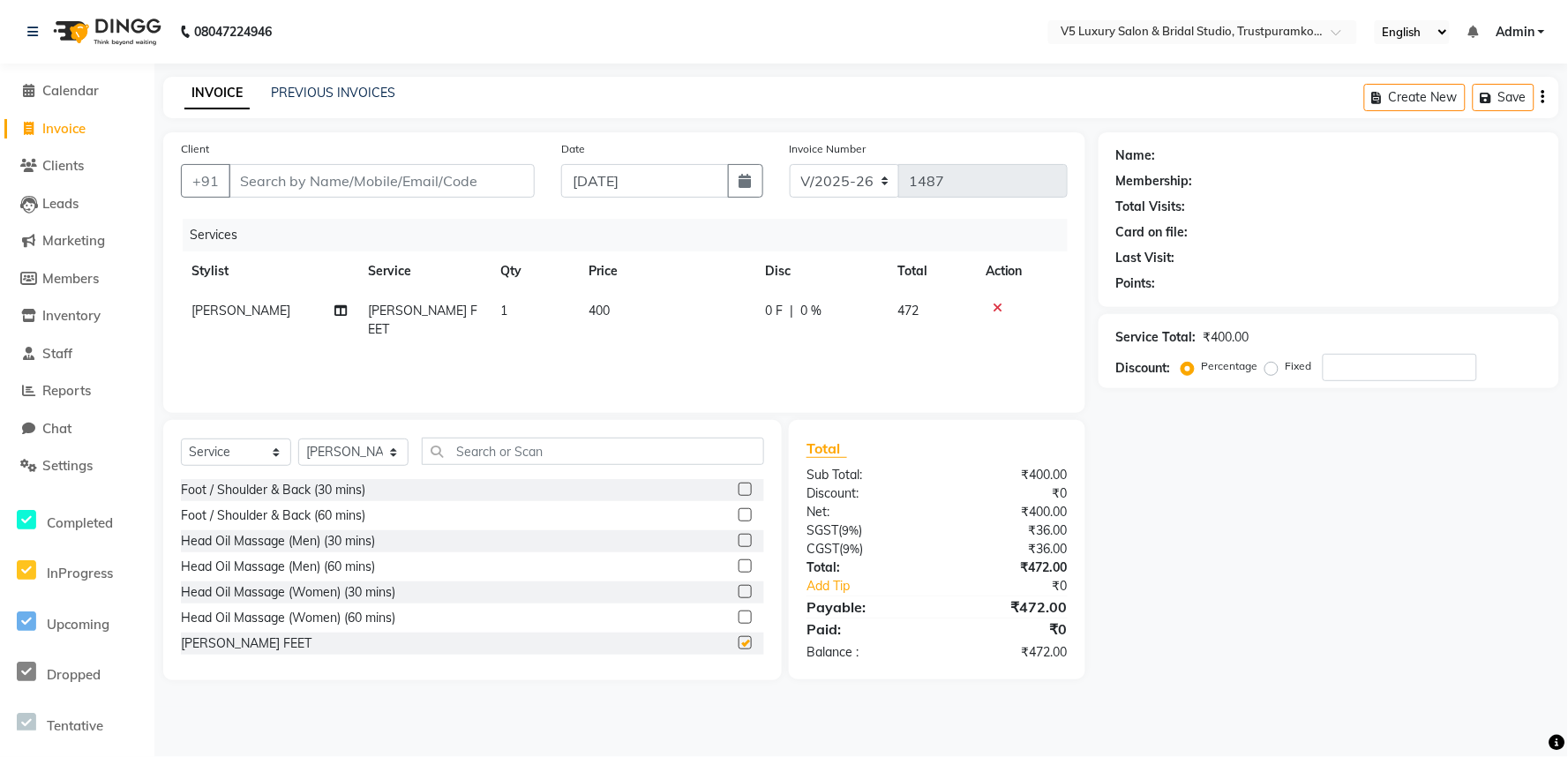
checkbox input "false"
click at [481, 171] on input "Client" at bounding box center [381, 181] width 306 height 33
click at [998, 306] on icon at bounding box center [998, 307] width 10 height 13
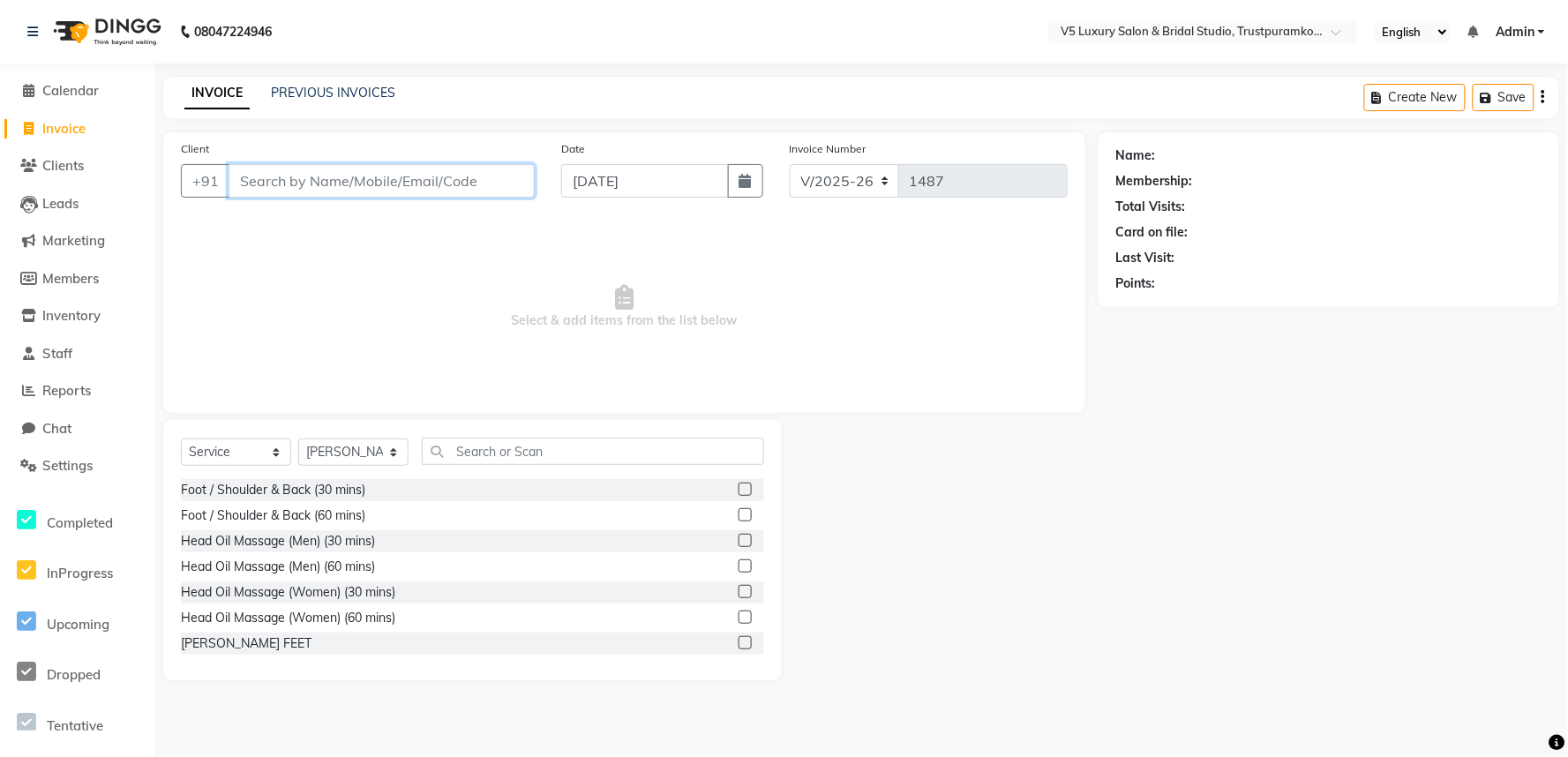
click at [488, 192] on input "Client" at bounding box center [381, 181] width 306 height 33
click at [486, 183] on input "Client" at bounding box center [381, 181] width 306 height 33
click at [487, 183] on input "Client" at bounding box center [381, 181] width 306 height 33
click at [203, 176] on button "+91" at bounding box center [205, 181] width 50 height 33
click at [303, 192] on input "Client" at bounding box center [381, 181] width 306 height 33
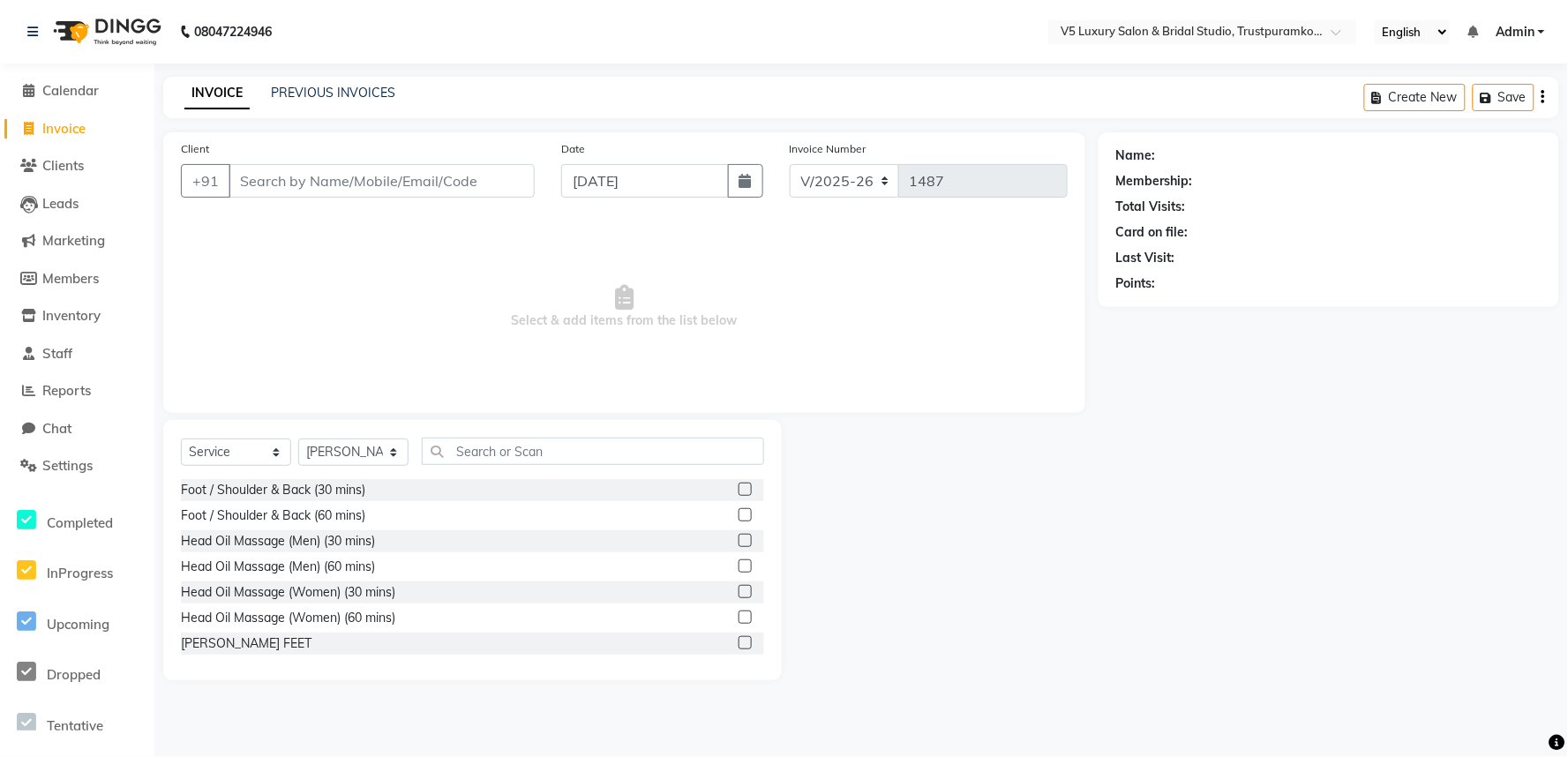
click at [391, 247] on span "Select & add items from the list below" at bounding box center [624, 306] width 887 height 176
drag, startPoint x: 451, startPoint y: 217, endPoint x: 509, endPoint y: 172, distance: 73.4
click at [509, 172] on input "Client" at bounding box center [381, 181] width 306 height 33
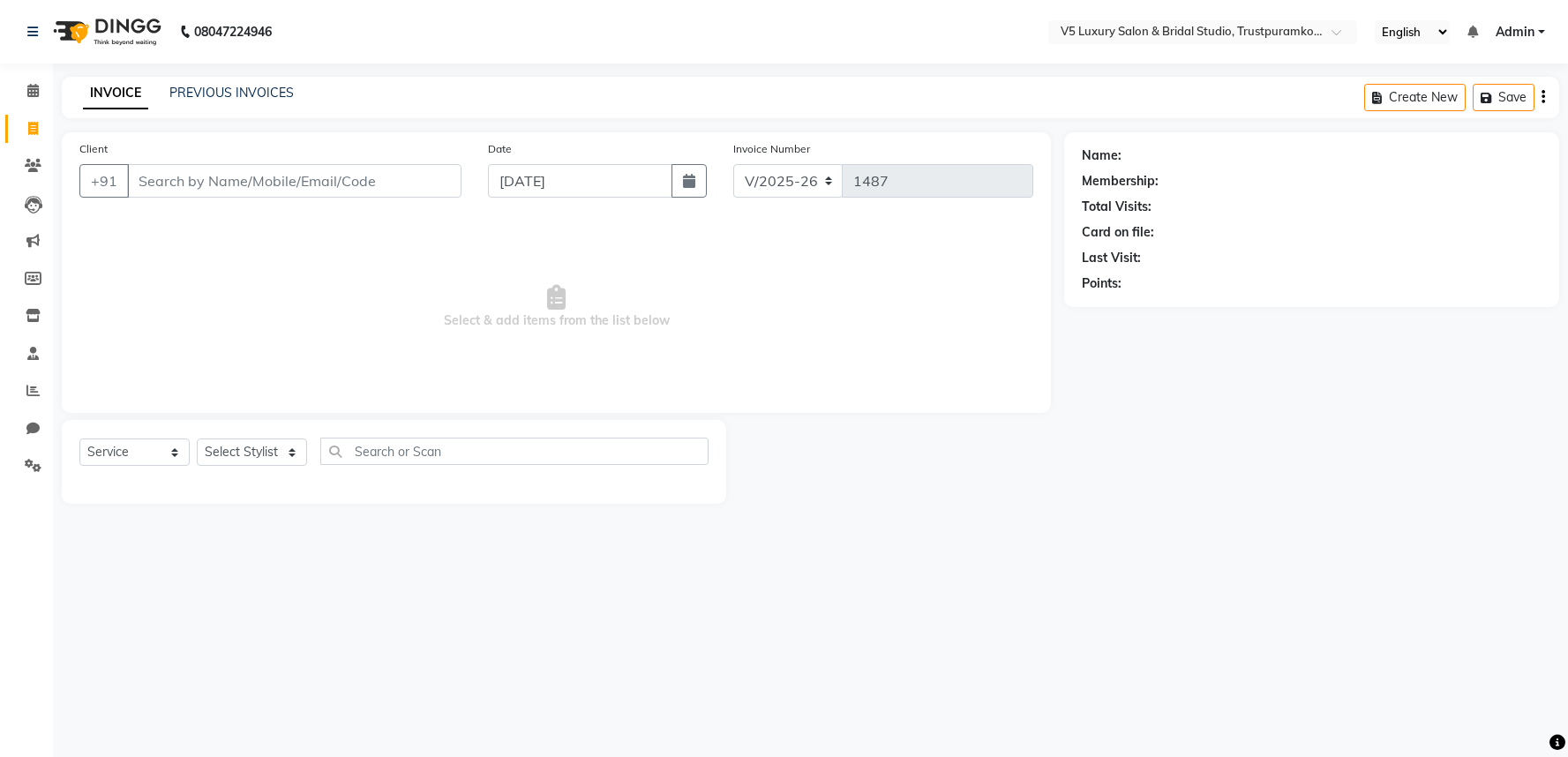
select select "7993"
select select "service"
click at [172, 177] on input "Client" at bounding box center [295, 181] width 335 height 33
click at [252, 462] on select "Select Stylist [PERSON_NAME] [PERSON_NAME] [DATE] [PERSON_NAME]" at bounding box center [251, 452] width 110 height 27
click at [391, 536] on div "08047224946 Select Location × V5 Luxury Salon & Bridal Studio, Trustpuramkodamb…" at bounding box center [784, 378] width 1568 height 757
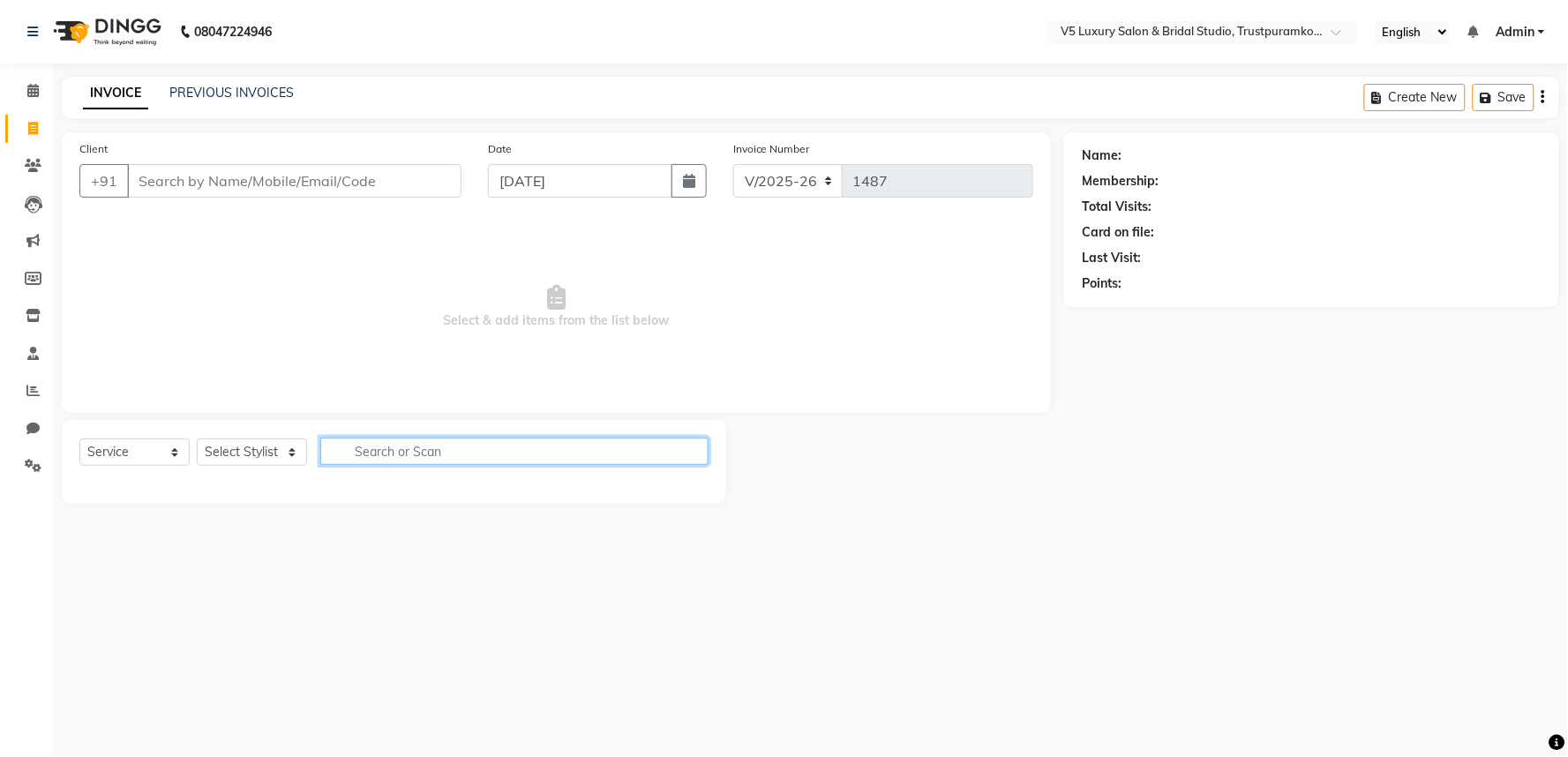
click at [436, 453] on input "text" at bounding box center [514, 451] width 388 height 27
